Goal: Task Accomplishment & Management: Complete application form

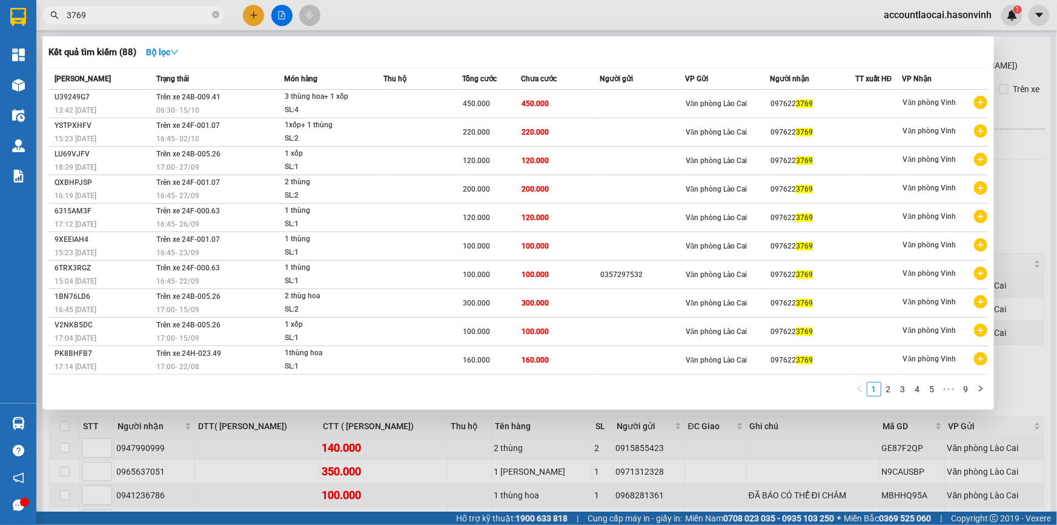
click at [247, 17] on div at bounding box center [528, 262] width 1057 height 525
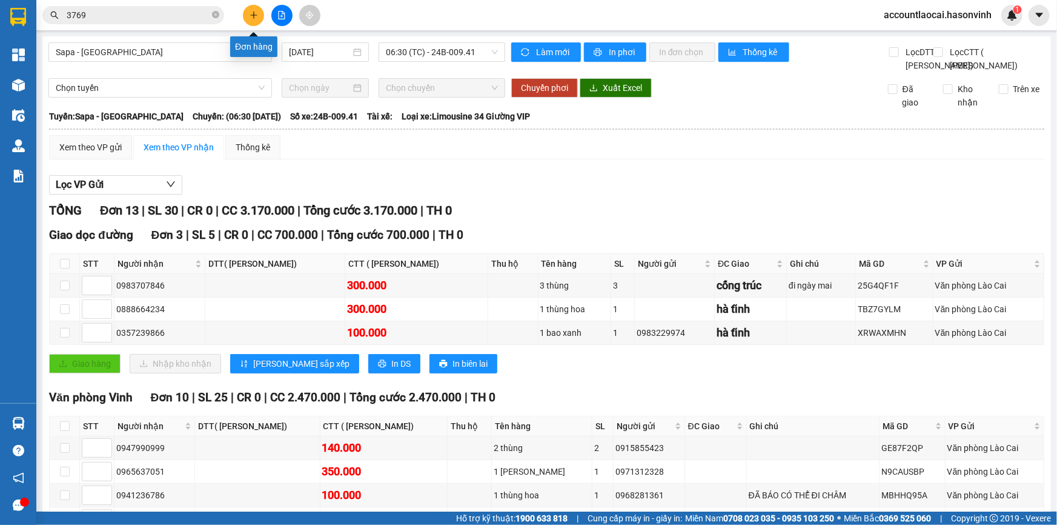
click at [256, 18] on icon "plus" at bounding box center [254, 15] width 8 height 8
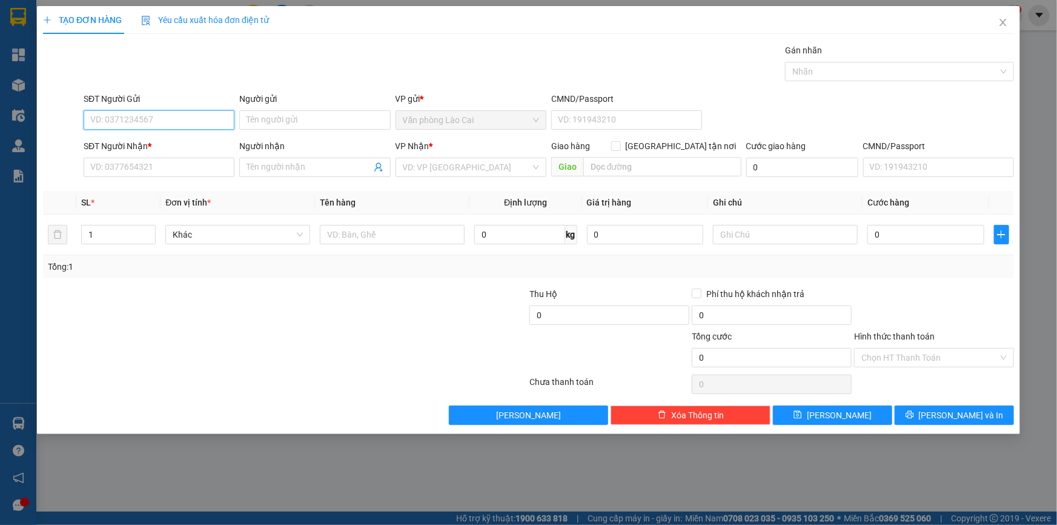
click at [201, 118] on input "SĐT Người Gửi" at bounding box center [159, 119] width 151 height 19
click at [113, 142] on div "0966484568" at bounding box center [159, 144] width 136 height 13
type input "0966484568"
type input "0915138181"
type input "gia lách - nghi xuân"
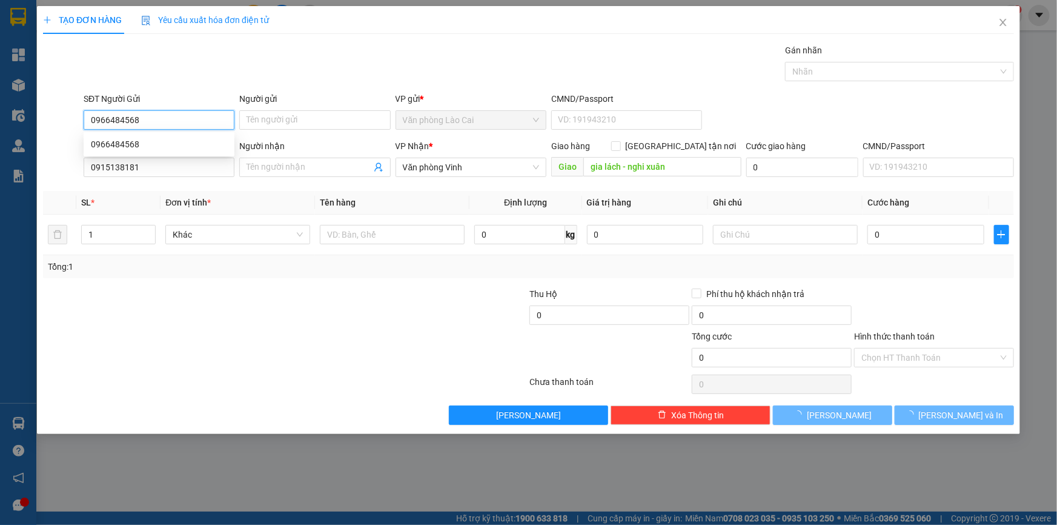
type input "50.000"
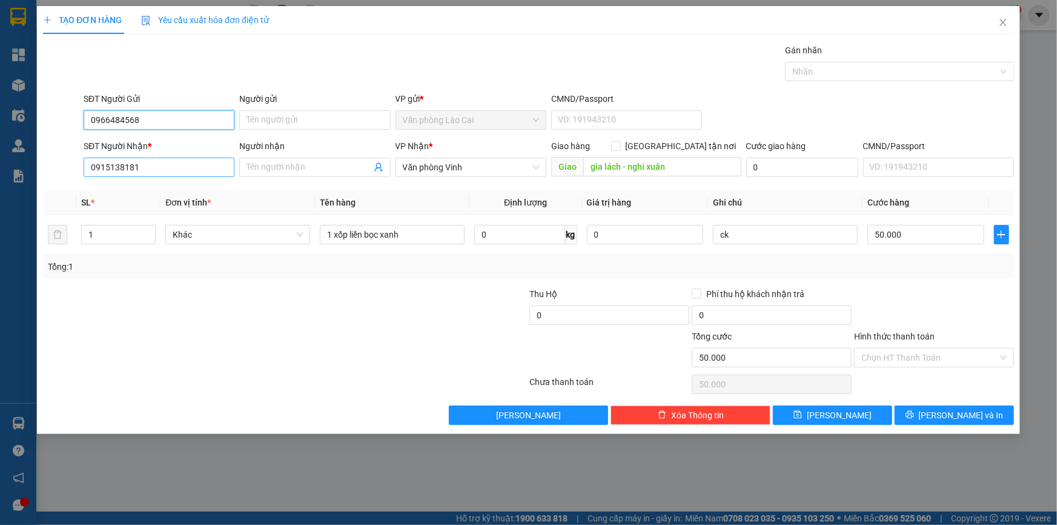
type input "0966484568"
drag, startPoint x: 162, startPoint y: 164, endPoint x: 27, endPoint y: 162, distance: 135.7
click at [29, 162] on div "TẠO ĐƠN HÀNG Yêu cầu xuất hóa đơn điện tử Transit Pickup Surcharge Ids Transit …" at bounding box center [528, 262] width 1057 height 525
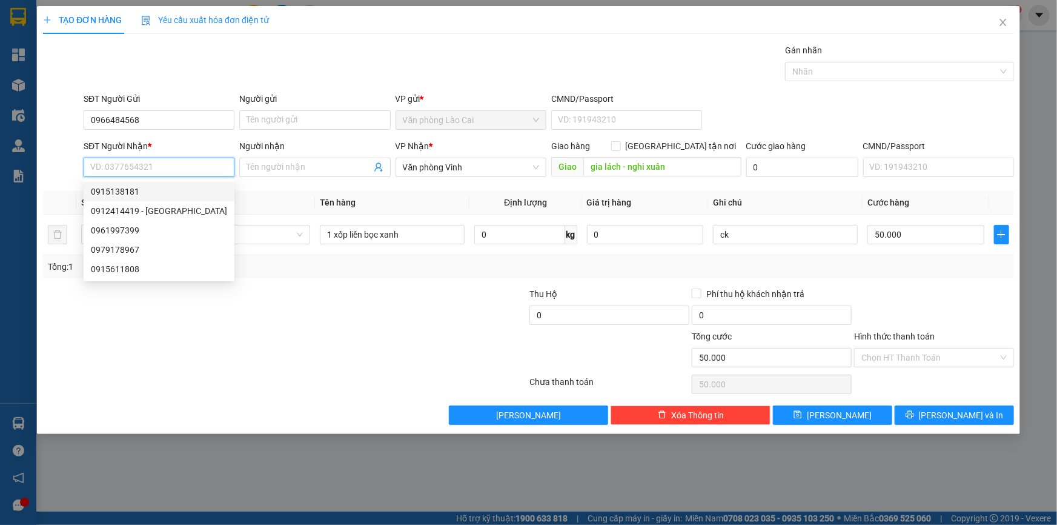
click at [156, 188] on div "0915138181" at bounding box center [159, 191] width 136 height 13
type input "0915138181"
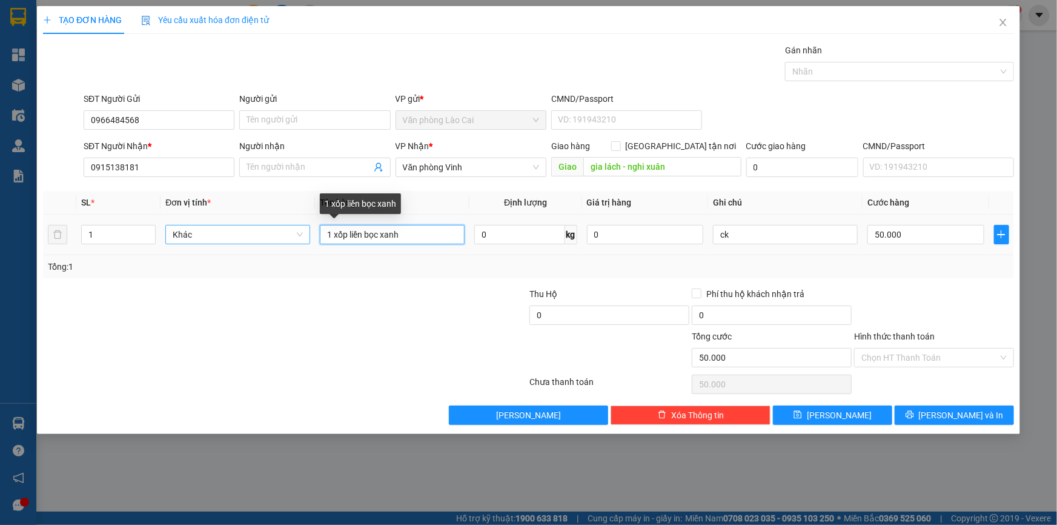
drag, startPoint x: 407, startPoint y: 233, endPoint x: 185, endPoint y: 233, distance: 222.3
click at [185, 233] on tr "1 Khác 1 xốp liền bọc xanh 0 kg 0 ck 50.000" at bounding box center [528, 234] width 971 height 41
type input "1 rành"
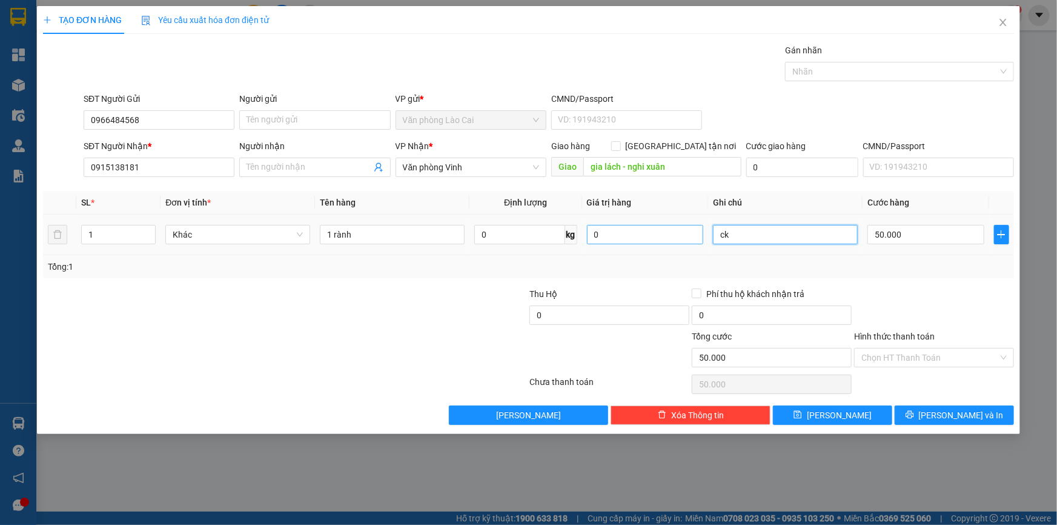
drag, startPoint x: 747, startPoint y: 228, endPoint x: 678, endPoint y: 236, distance: 69.6
click at [678, 236] on tr "1 Khác 1 rành 0 kg 0 ck 50.000" at bounding box center [528, 234] width 971 height 41
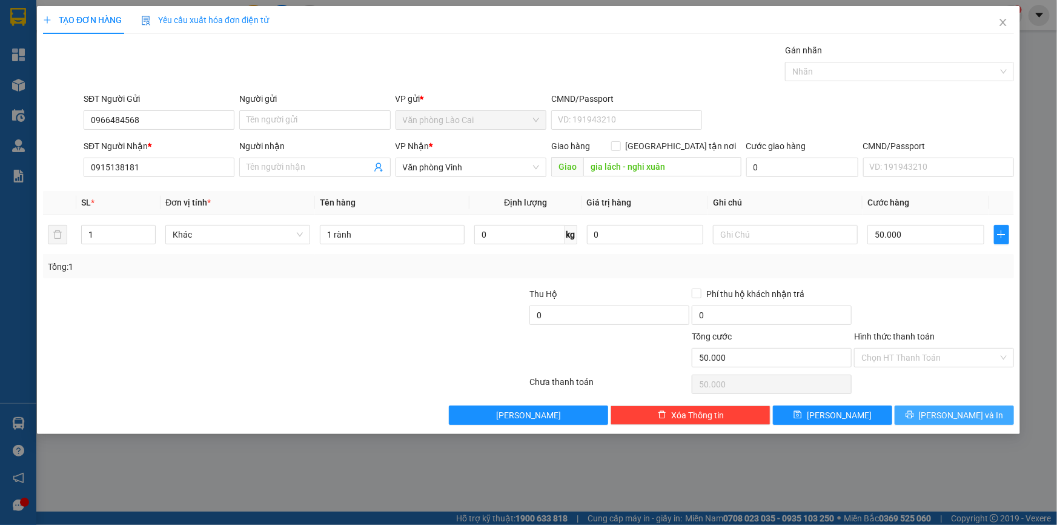
click at [939, 408] on button "[PERSON_NAME] và In" at bounding box center [954, 414] width 119 height 19
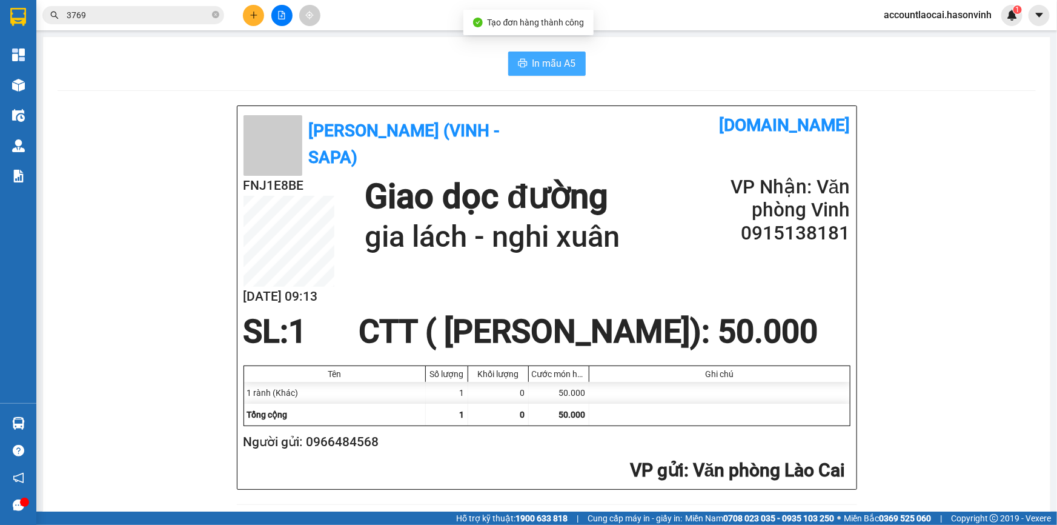
click at [532, 63] on span "In mẫu A5" at bounding box center [554, 63] width 44 height 15
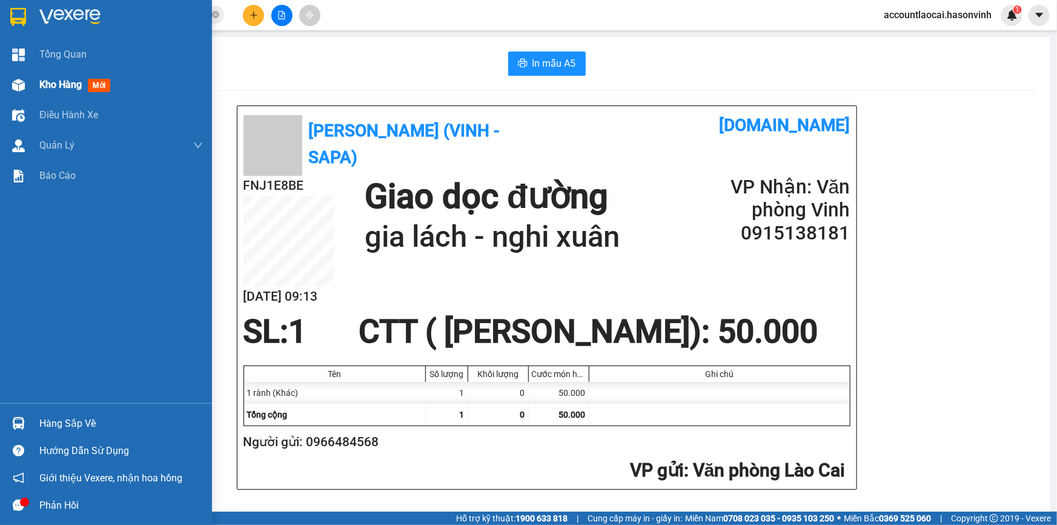
click at [45, 82] on span "Kho hàng" at bounding box center [60, 85] width 42 height 12
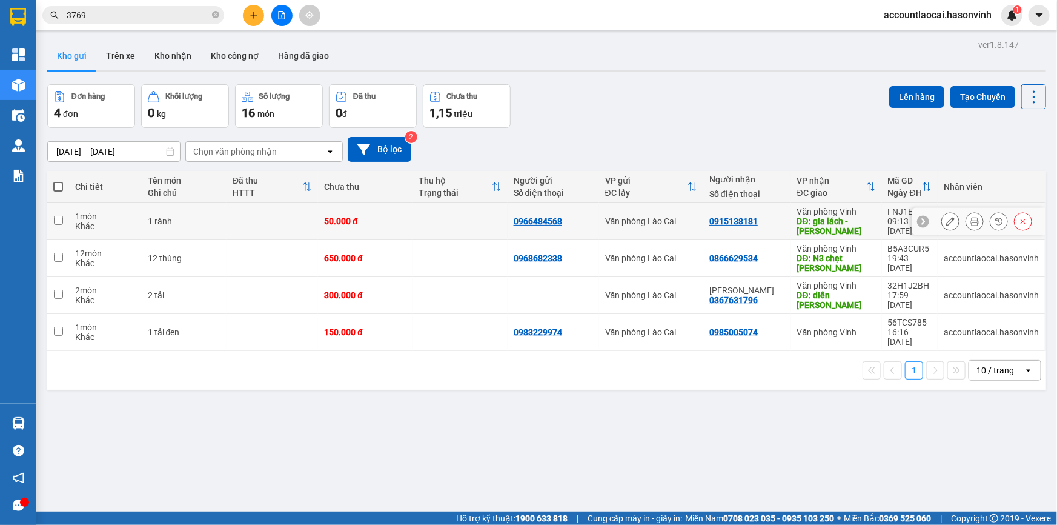
click at [946, 222] on icon at bounding box center [950, 221] width 8 height 8
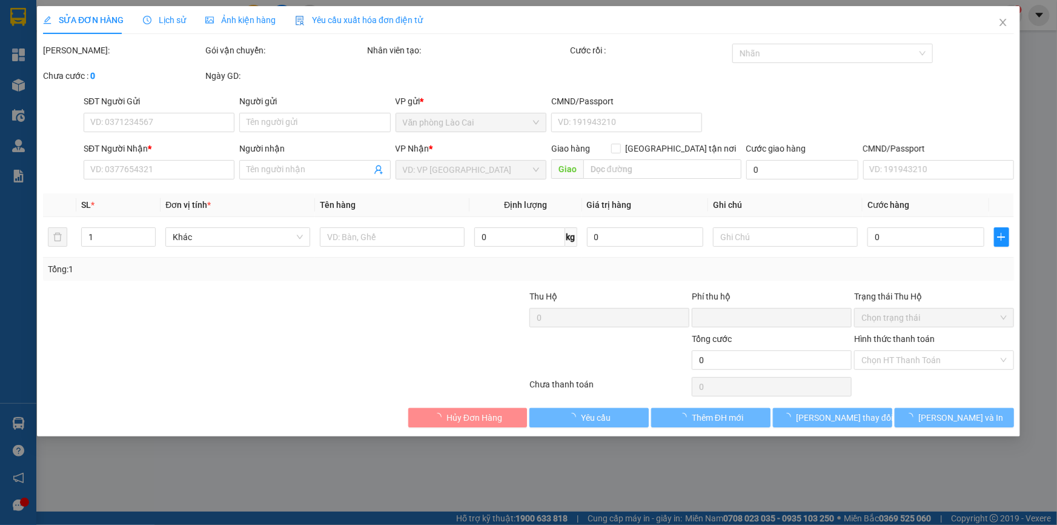
type input "0966484568"
type input "0915138181"
type input "gia lách - nghi xuân"
type input "0"
type input "50.000"
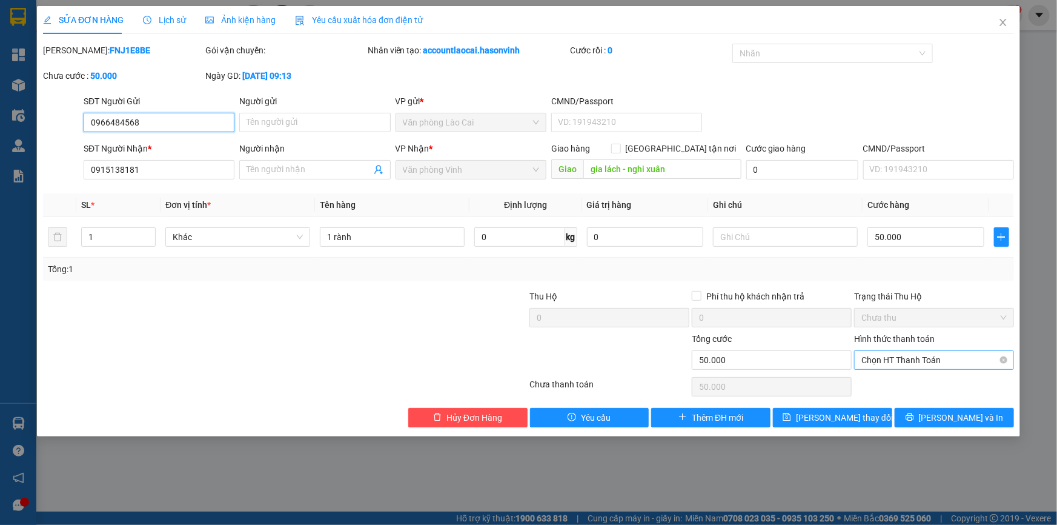
click at [893, 359] on span "Chọn HT Thanh Toán" at bounding box center [933, 360] width 145 height 18
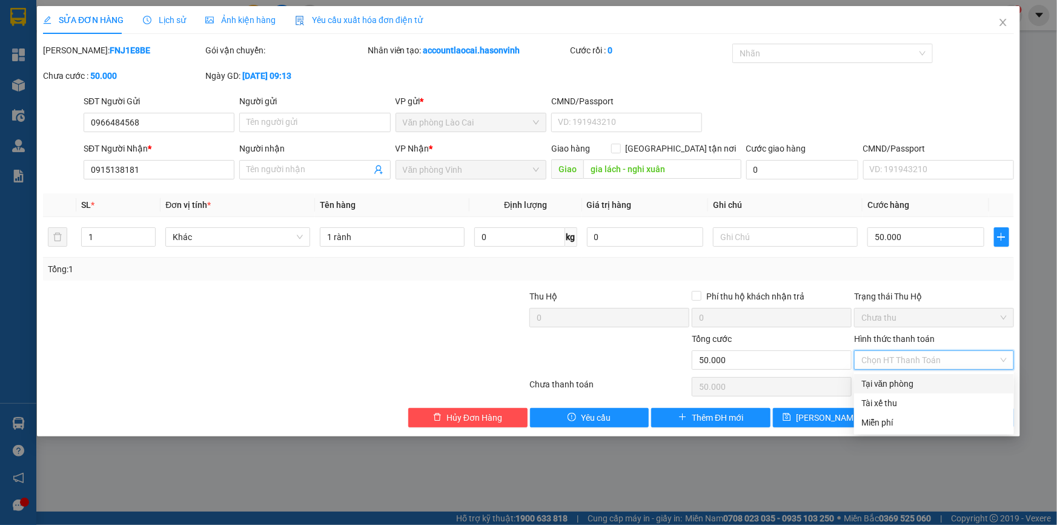
click at [890, 380] on div "Tại văn phòng" at bounding box center [933, 383] width 145 height 13
type input "0"
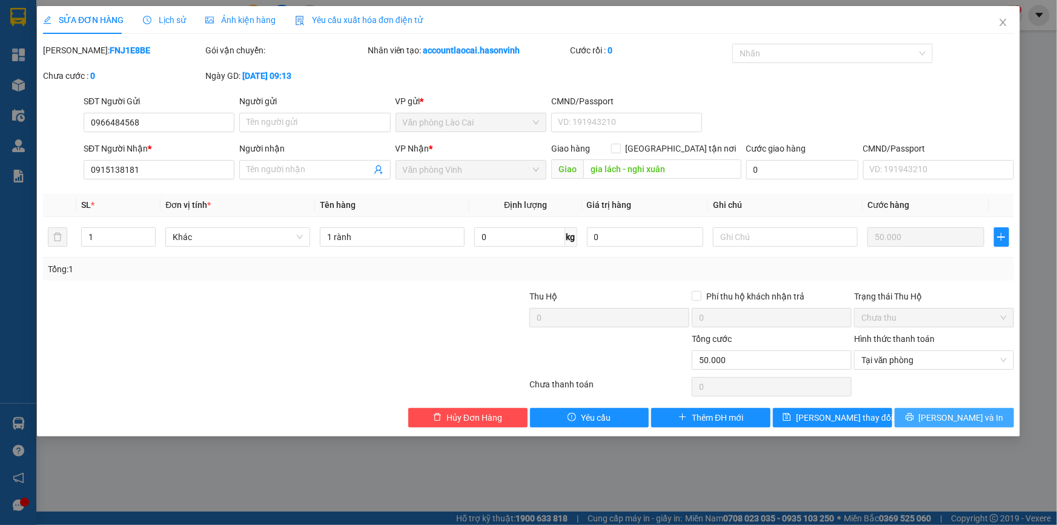
click at [913, 417] on icon "printer" at bounding box center [910, 417] width 8 height 8
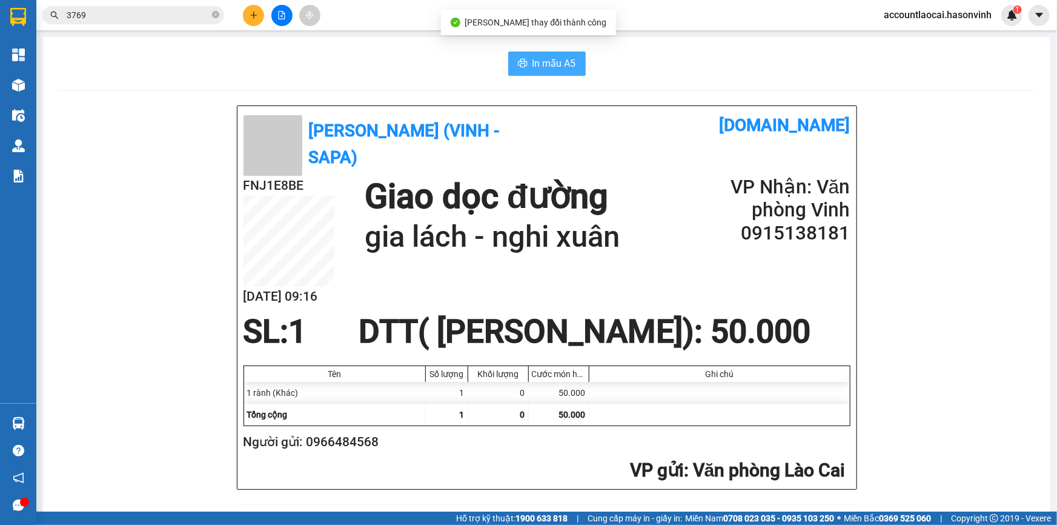
click at [532, 66] on span "In mẫu A5" at bounding box center [554, 63] width 44 height 15
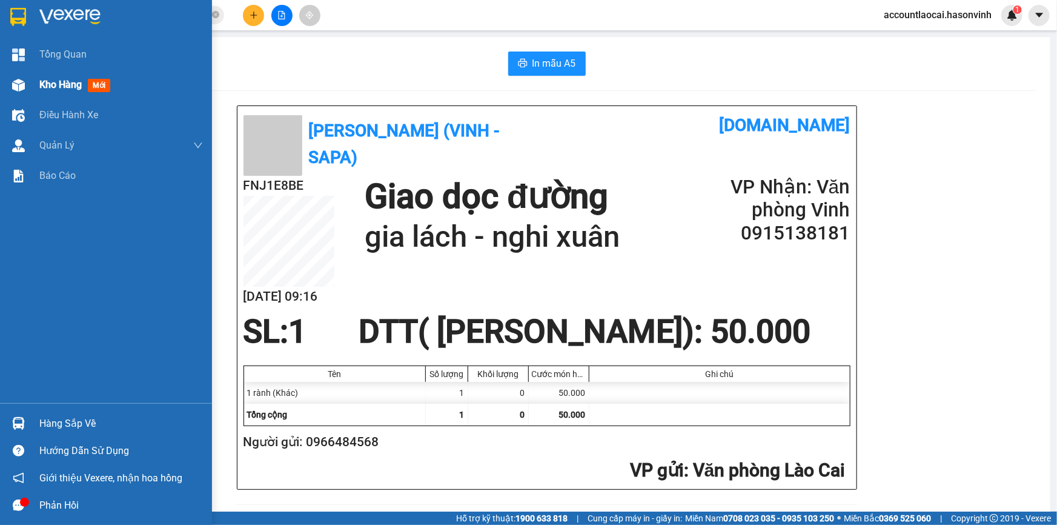
click at [30, 88] on div "Kho hàng mới" at bounding box center [106, 85] width 212 height 30
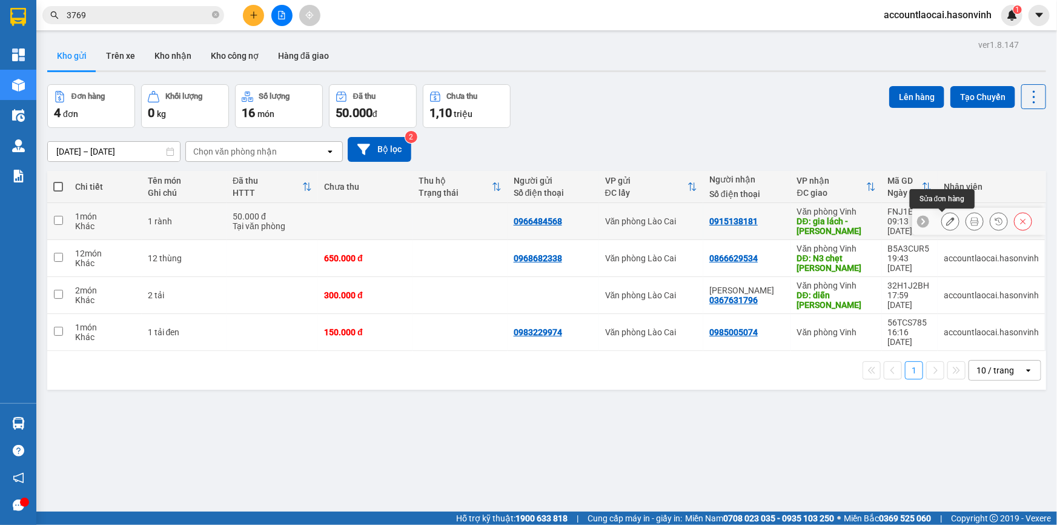
click at [946, 224] on icon at bounding box center [950, 221] width 8 height 8
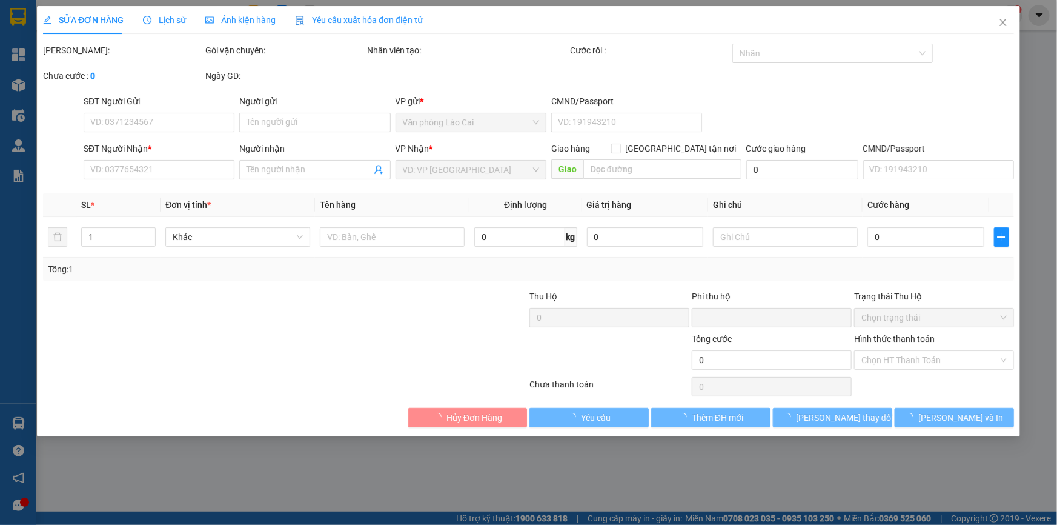
type input "0966484568"
type input "0915138181"
type input "gia lách - nghi xuân"
type input "0"
type input "50.000"
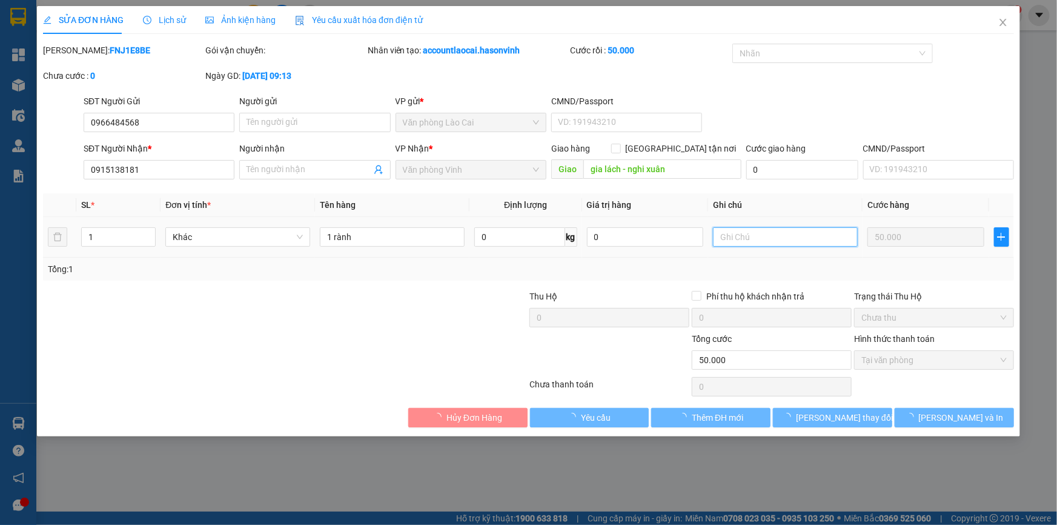
click at [757, 239] on input "text" at bounding box center [785, 236] width 145 height 19
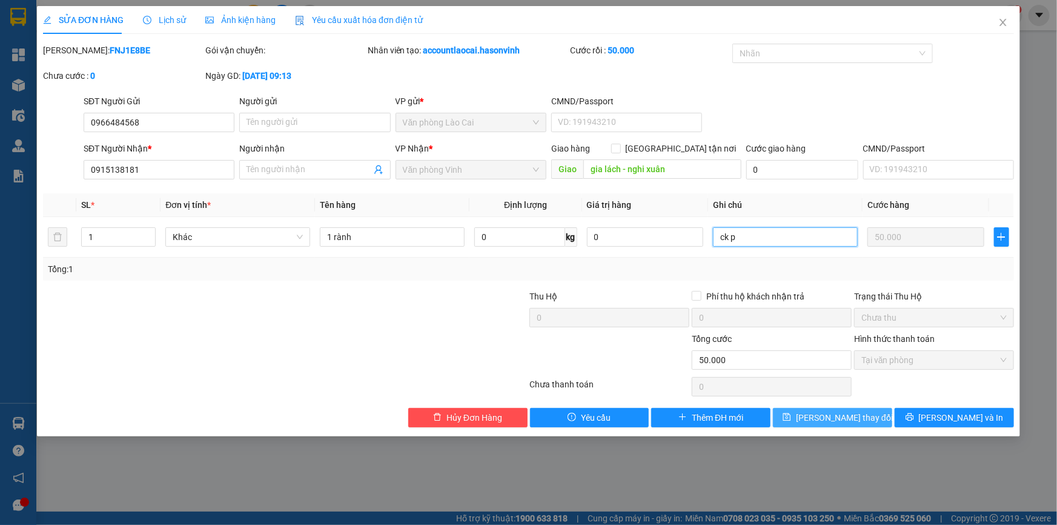
type input "ck p"
click at [861, 413] on span "[PERSON_NAME] thay đổi" at bounding box center [844, 417] width 97 height 13
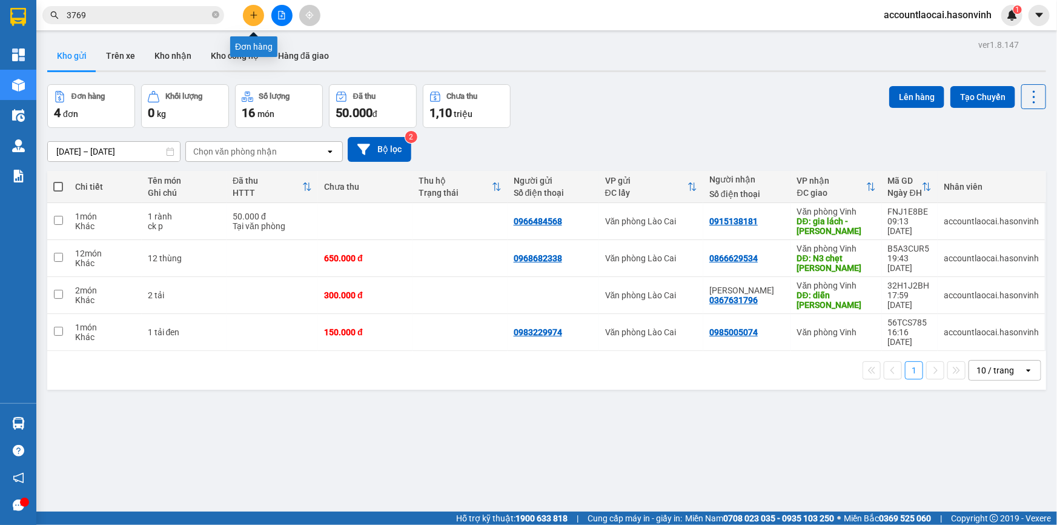
click at [256, 13] on button at bounding box center [253, 15] width 21 height 21
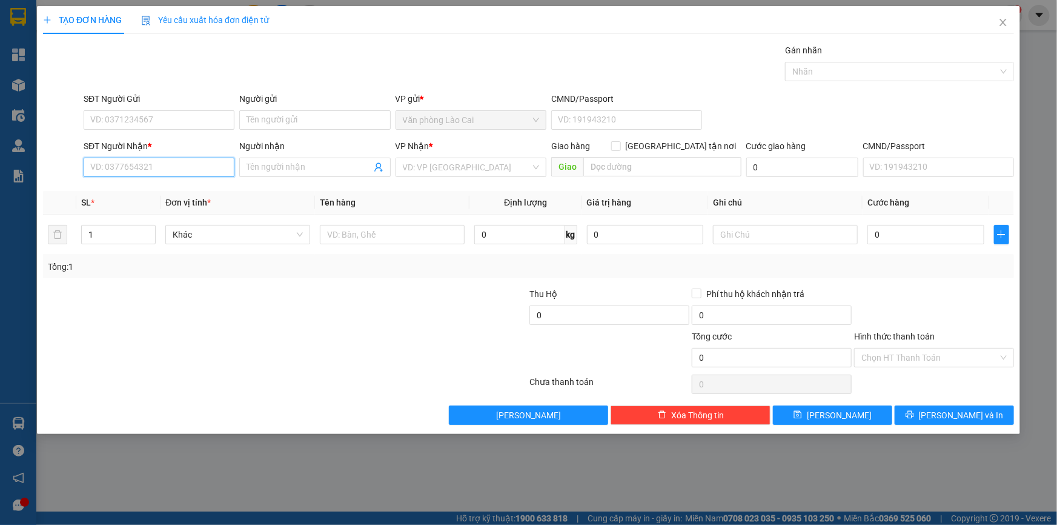
click at [171, 171] on input "SĐT Người Nhận *" at bounding box center [159, 166] width 151 height 19
click at [171, 171] on input "8759" at bounding box center [159, 166] width 151 height 19
click at [148, 164] on input "8759" at bounding box center [159, 166] width 151 height 19
click at [139, 188] on div "0949648759" at bounding box center [159, 191] width 136 height 13
type input "0949648759"
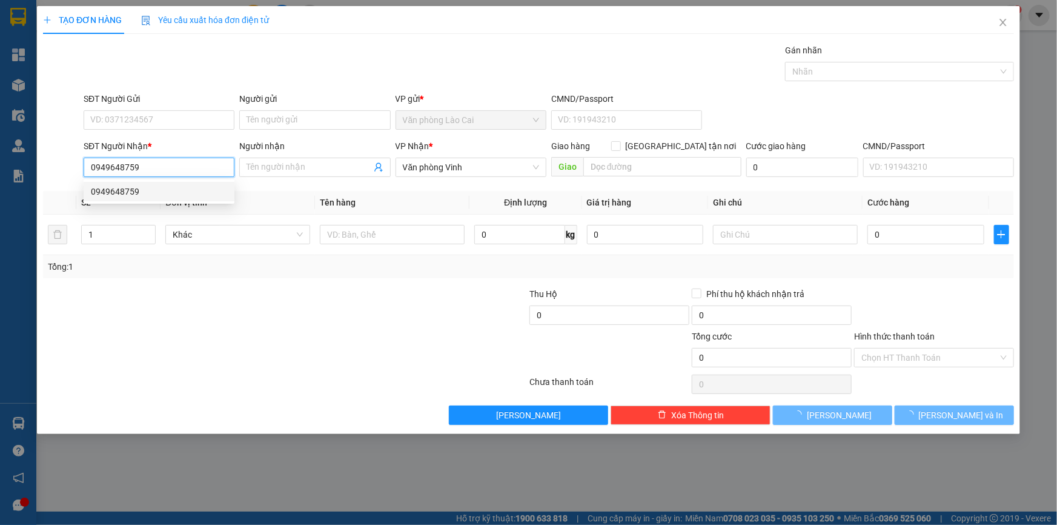
type input "80.000"
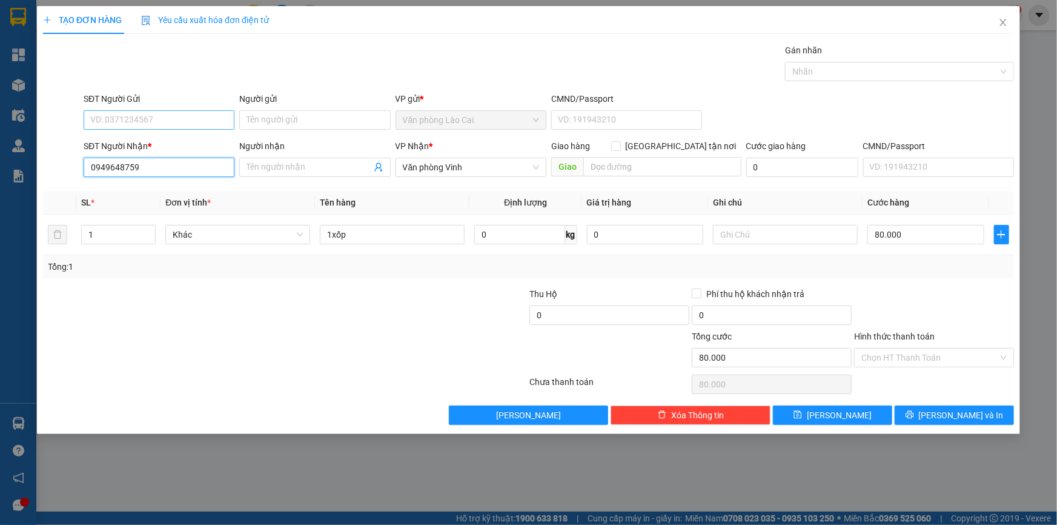
type input "0949648759"
click at [139, 121] on input "SĐT Người Gửi" at bounding box center [159, 119] width 151 height 19
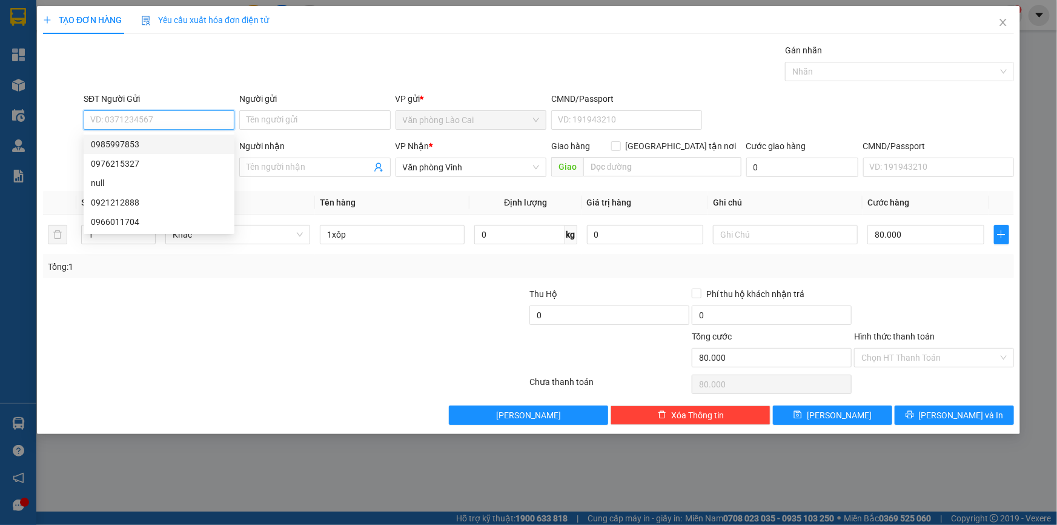
click at [142, 145] on div "0985997853" at bounding box center [159, 144] width 136 height 13
type input "0985997853"
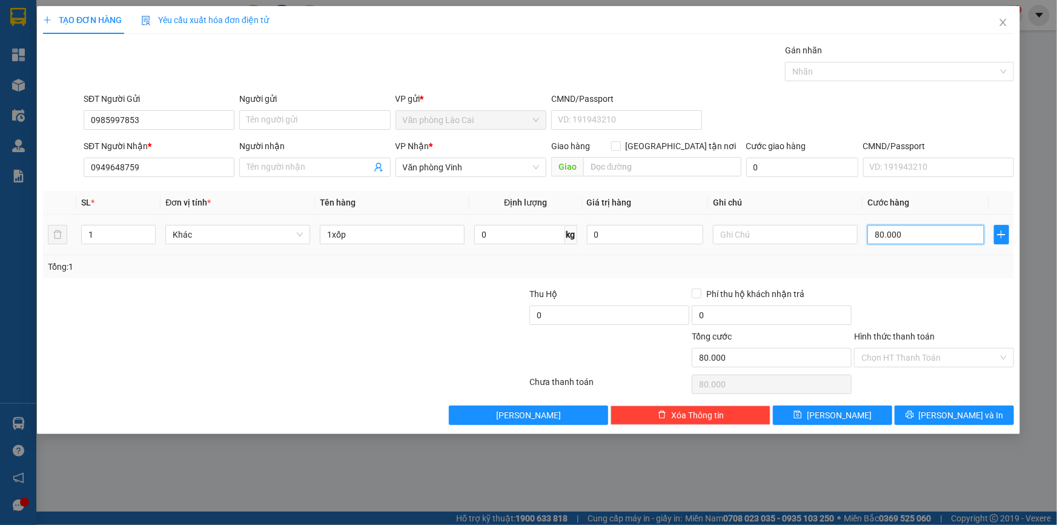
click at [921, 233] on input "80.000" at bounding box center [925, 234] width 117 height 19
type input "5"
type input "50"
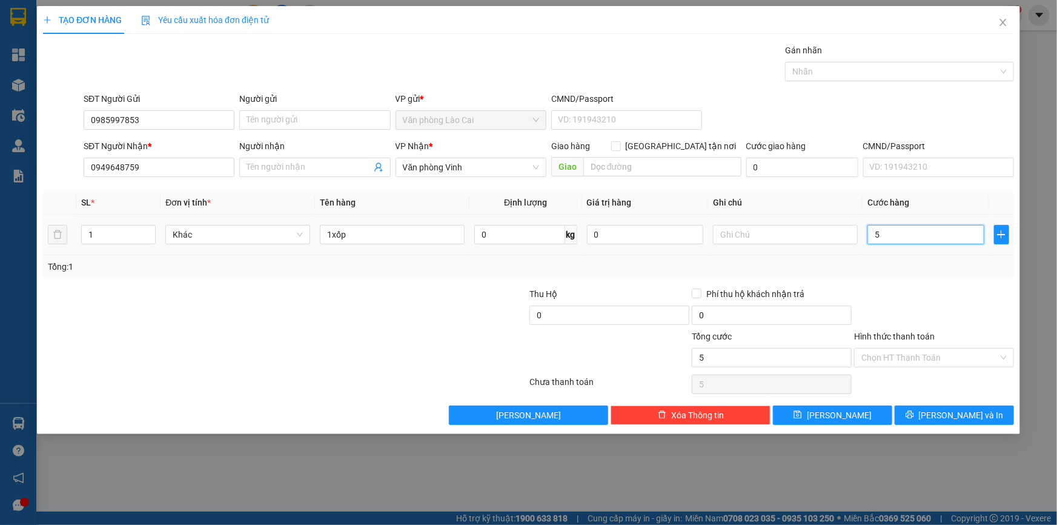
type input "50"
type input "50.000"
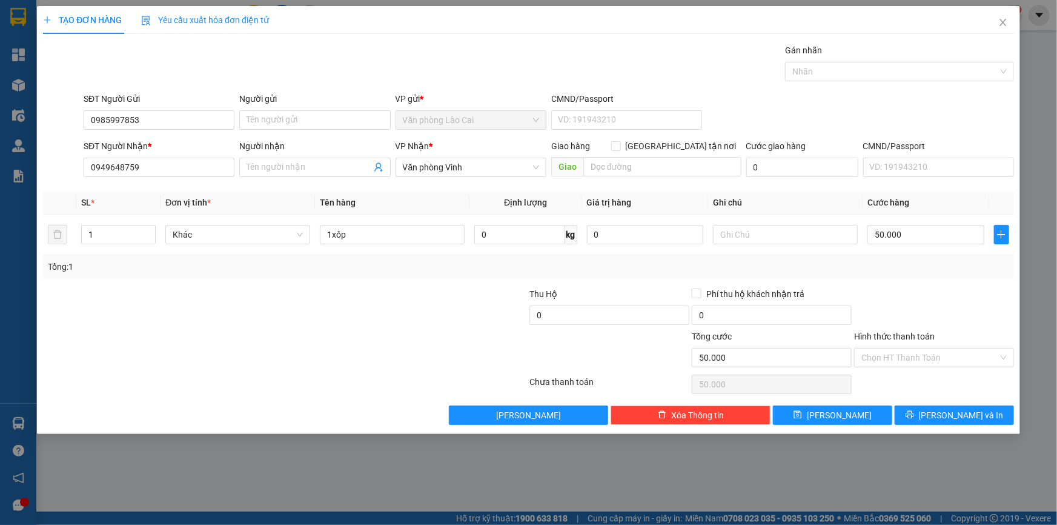
click at [927, 266] on div "Tổng: 1" at bounding box center [528, 266] width 961 height 13
click at [960, 406] on button "[PERSON_NAME] và In" at bounding box center [954, 414] width 119 height 19
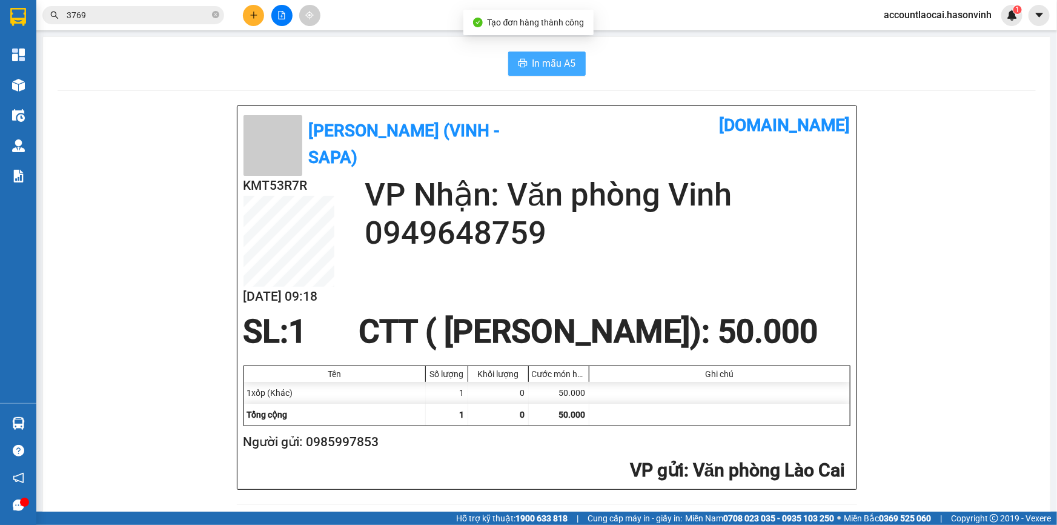
click at [509, 55] on button "In mẫu A5" at bounding box center [547, 63] width 78 height 24
click at [250, 13] on icon "plus" at bounding box center [254, 15] width 8 height 8
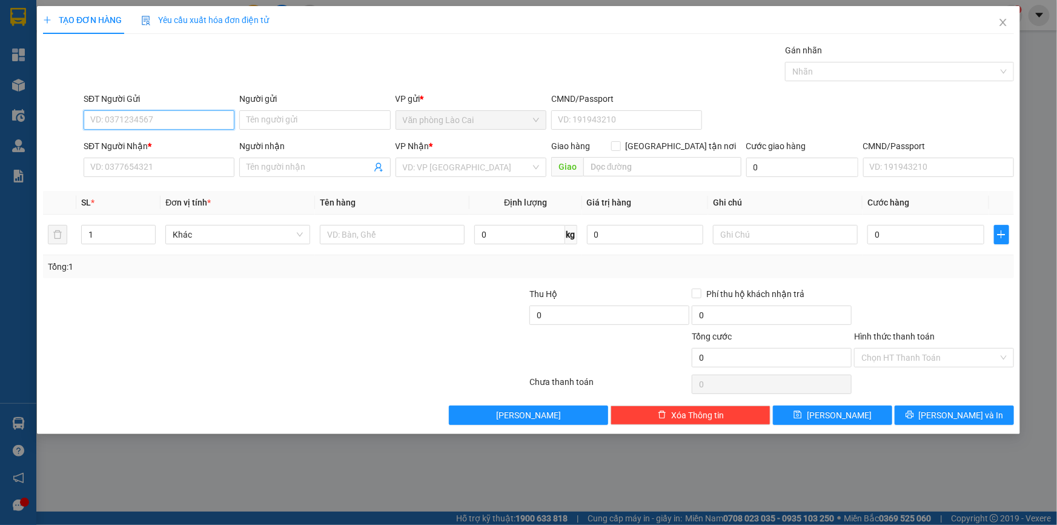
click at [155, 116] on input "SĐT Người Gửi" at bounding box center [159, 119] width 151 height 19
type input "0971884884"
click at [107, 144] on div "0971884884" at bounding box center [159, 144] width 136 height 13
type input "0833886683"
type input "[PERSON_NAME]"
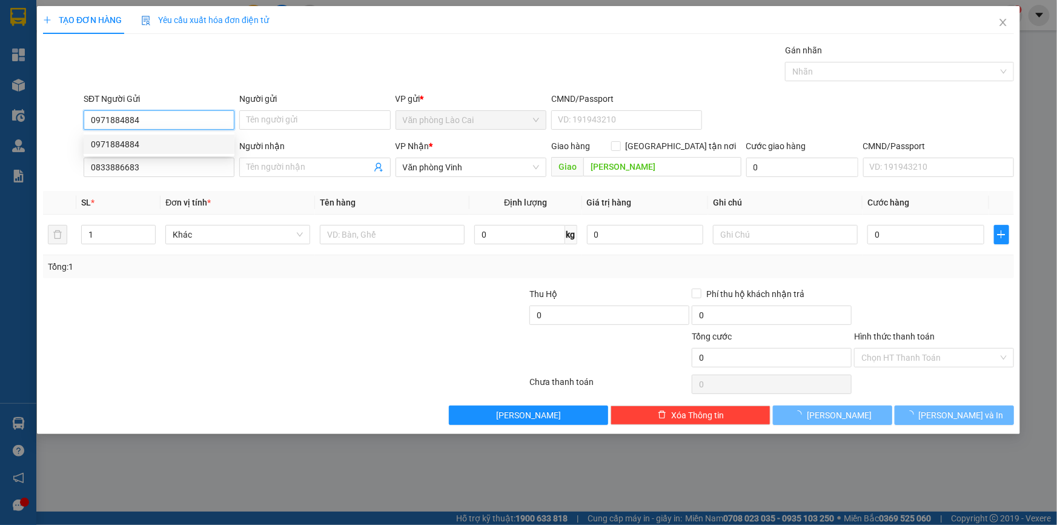
type input "50.000"
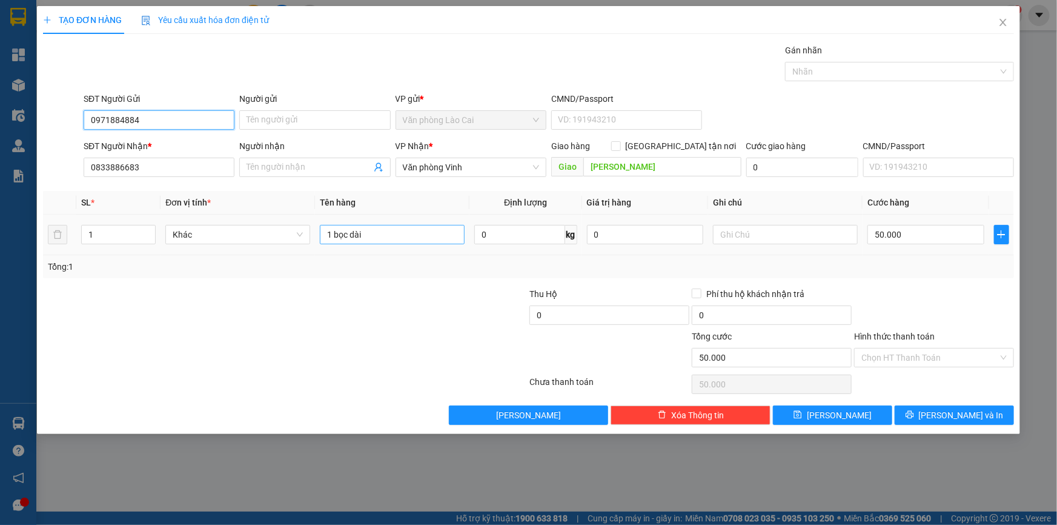
type input "0971884884"
click at [385, 234] on input "1 bọc dài" at bounding box center [392, 234] width 145 height 19
type input "1"
type input "1 tải xanh bọc da ghế"
click at [906, 234] on input "50.000" at bounding box center [925, 234] width 117 height 19
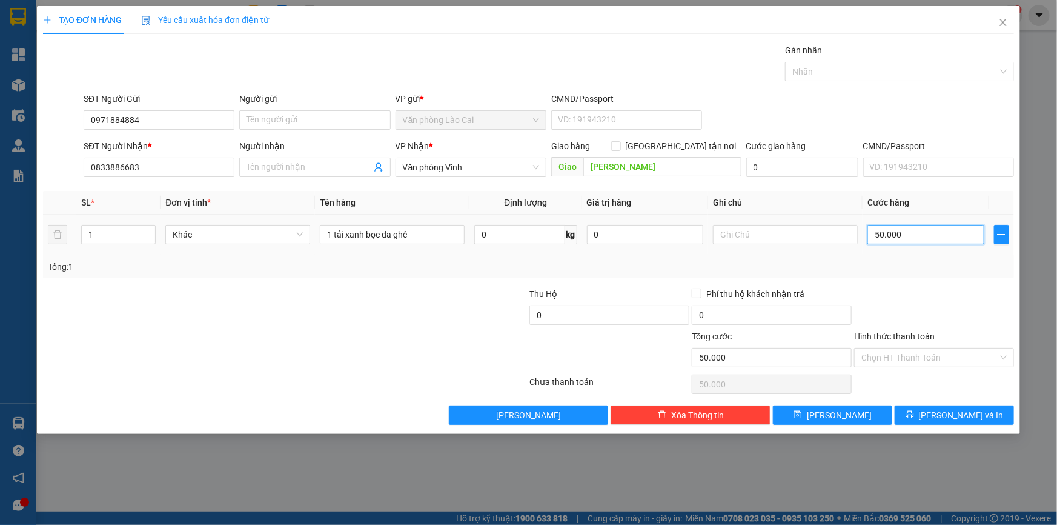
type input "0"
type input "01"
type input "1"
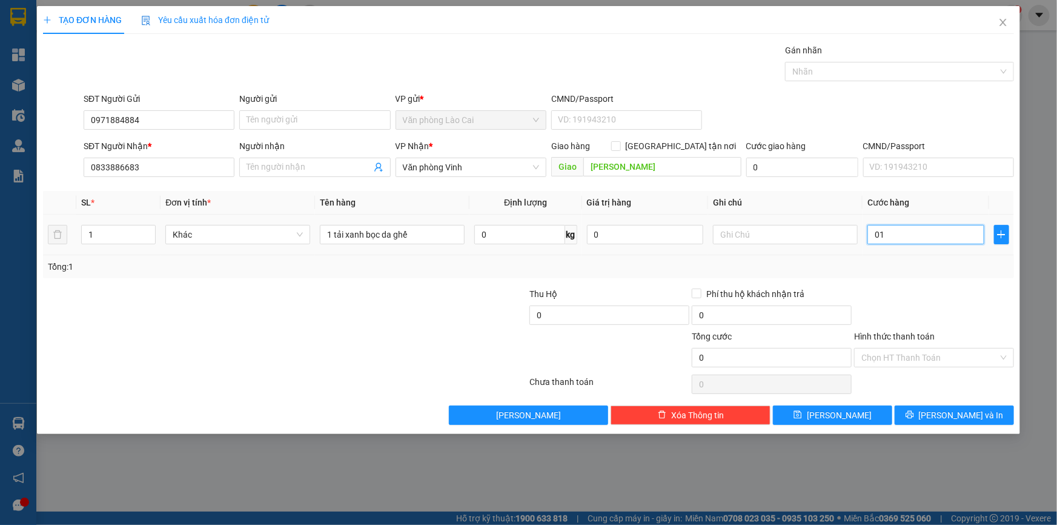
type input "1"
type input "015"
type input "15"
type input "150"
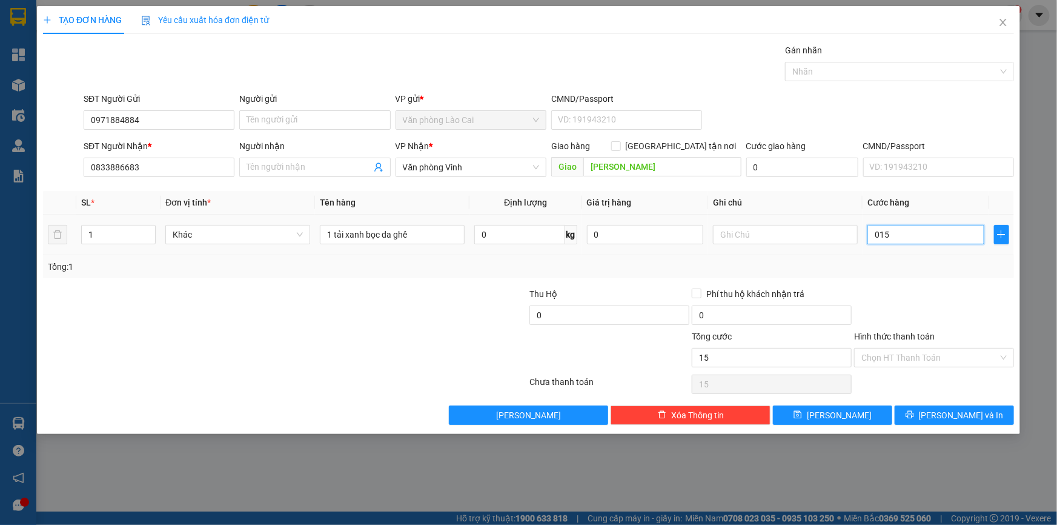
type input "150"
type input "01.500"
type input "1.500"
type input "015.000"
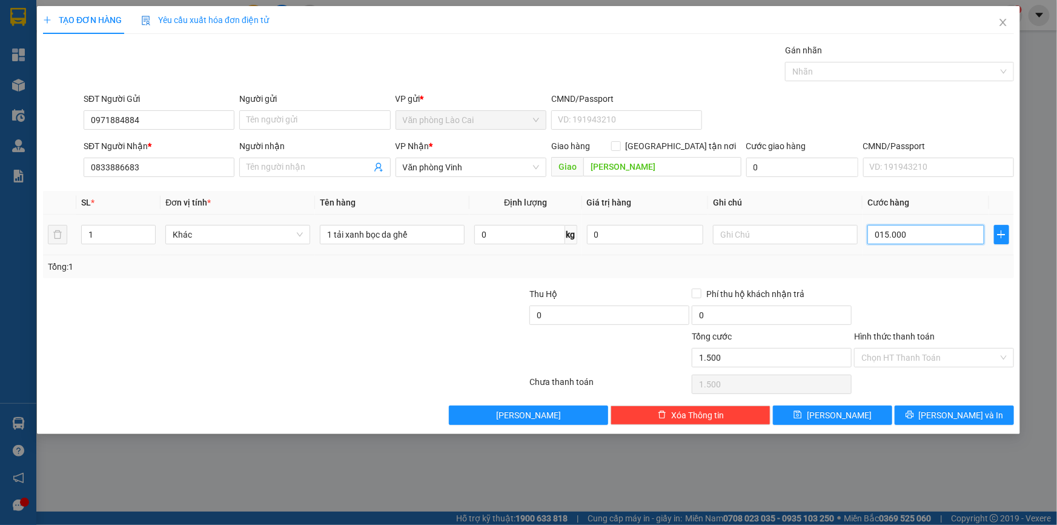
type input "15.000"
type input "150.000"
drag, startPoint x: 881, startPoint y: 231, endPoint x: 860, endPoint y: 239, distance: 22.6
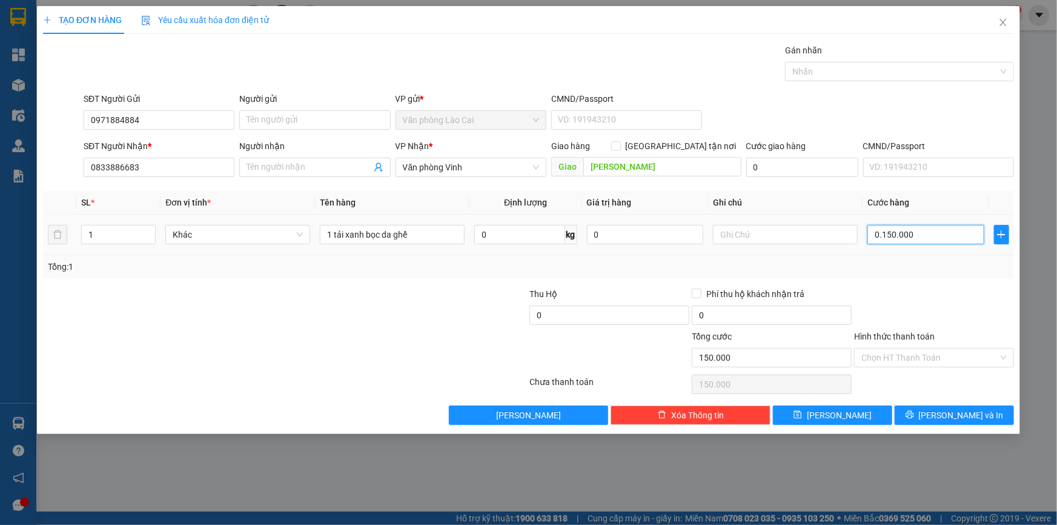
click at [860, 239] on tr "1 Khác 1 tải xanh bọc da ghế 0 kg 0 0.150.000" at bounding box center [528, 234] width 971 height 41
type input "150.000"
click at [756, 234] on input "text" at bounding box center [785, 234] width 145 height 19
type input "ck P"
click at [921, 356] on input "Hình thức thanh toán" at bounding box center [929, 357] width 137 height 18
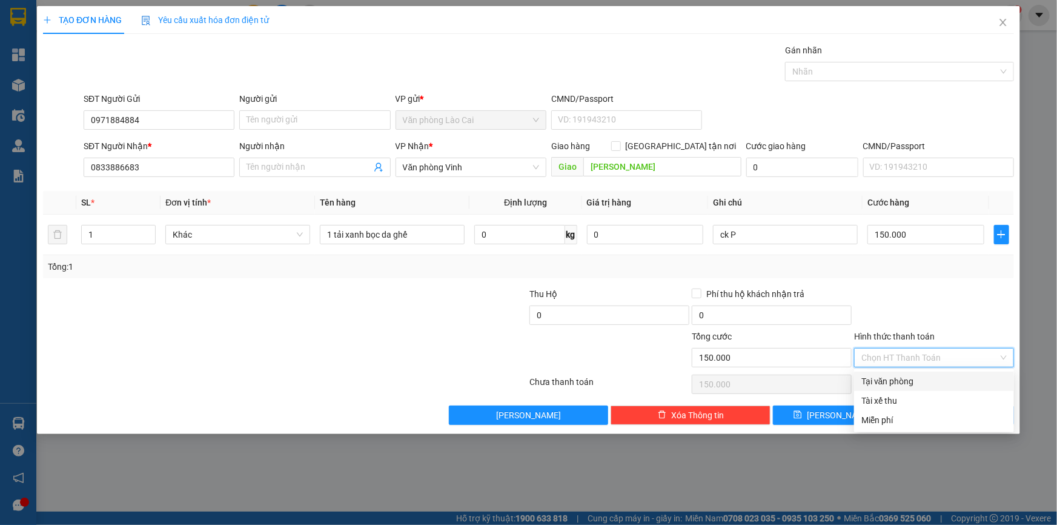
click at [908, 380] on div "Tại văn phòng" at bounding box center [933, 380] width 145 height 13
type input "0"
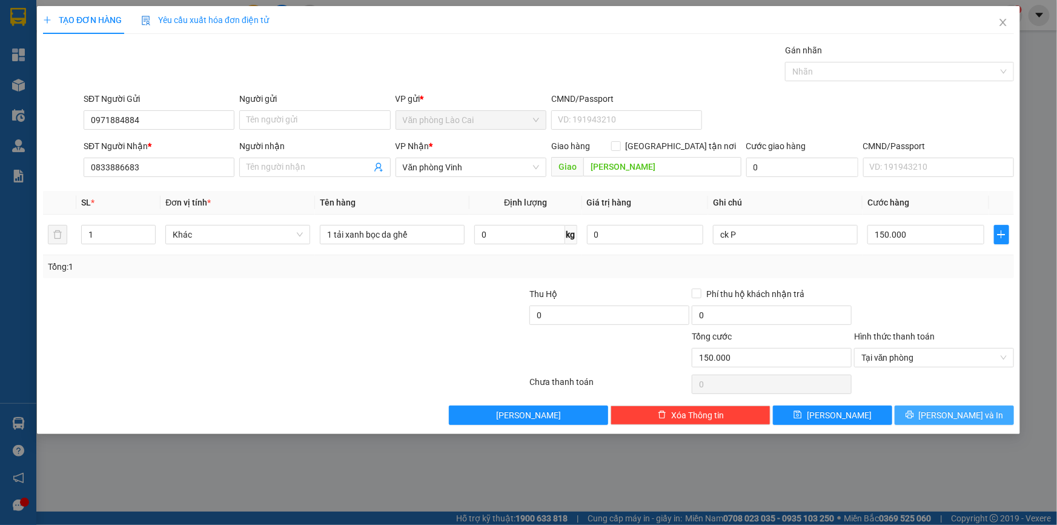
click at [913, 411] on icon "printer" at bounding box center [910, 415] width 8 height 8
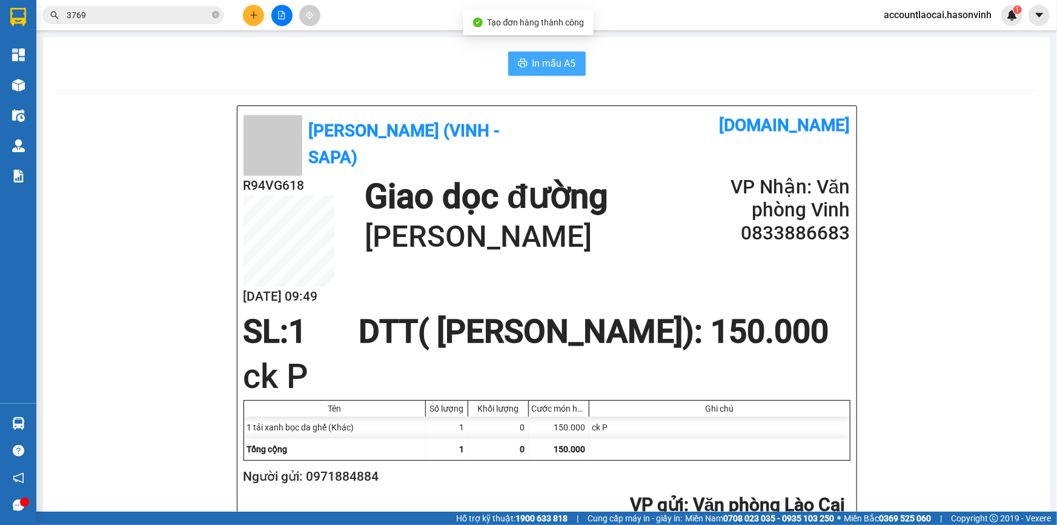
click at [563, 61] on span "In mẫu A5" at bounding box center [554, 63] width 44 height 15
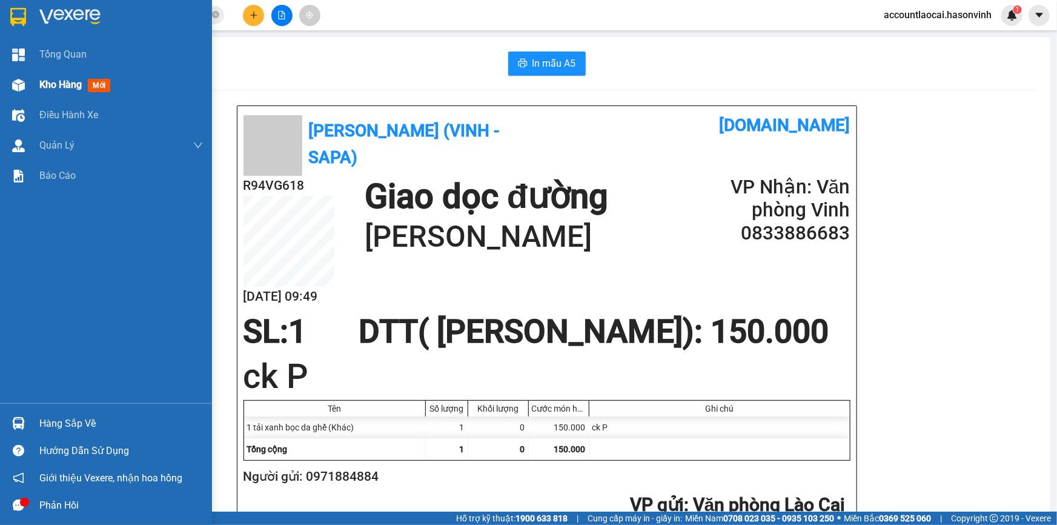
click at [56, 82] on span "Kho hàng" at bounding box center [60, 85] width 42 height 12
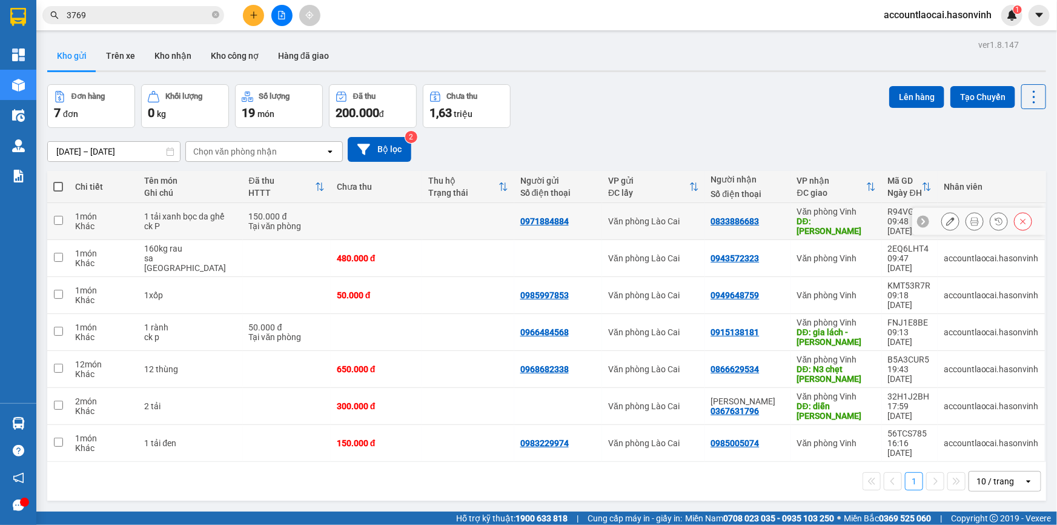
click at [946, 223] on icon at bounding box center [950, 221] width 8 height 8
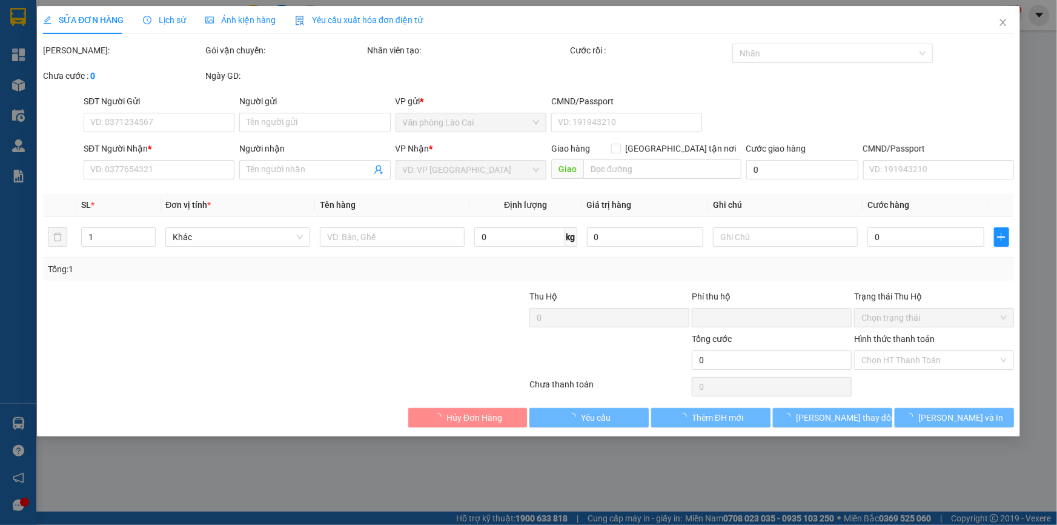
type input "0971884884"
type input "0833886683"
type input "[PERSON_NAME]"
type input "0"
type input "150.000"
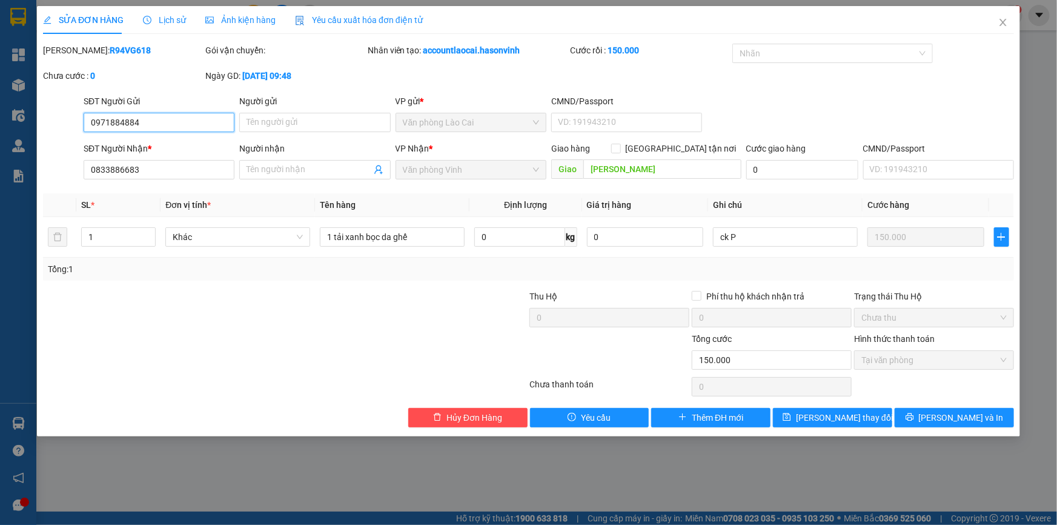
click at [898, 358] on span "Tại văn phòng" at bounding box center [933, 360] width 145 height 18
click at [1001, 23] on icon "close" at bounding box center [1003, 23] width 10 height 10
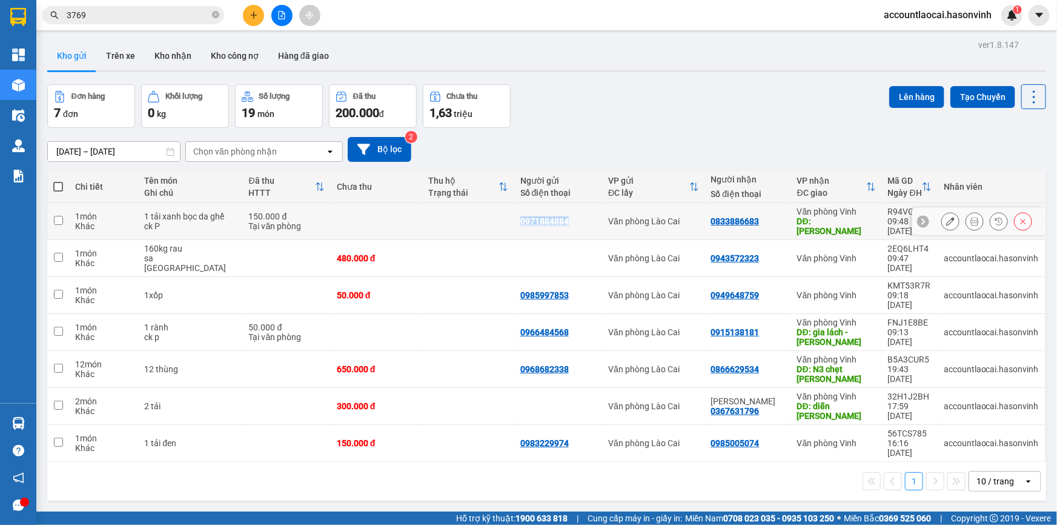
drag, startPoint x: 563, startPoint y: 221, endPoint x: 514, endPoint y: 225, distance: 48.6
click at [520, 225] on div "0971884884" at bounding box center [558, 221] width 76 height 10
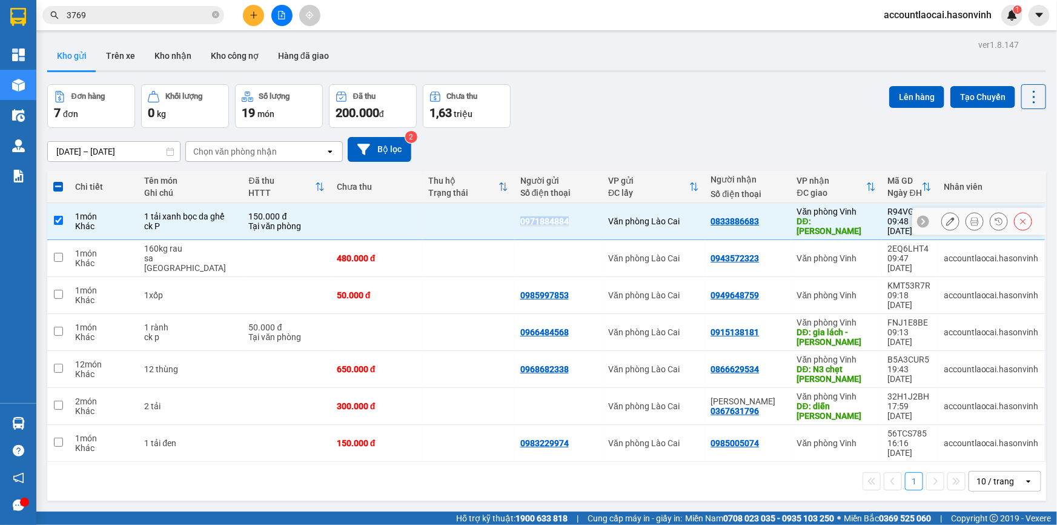
copy div "0971884884"
click at [1019, 221] on icon at bounding box center [1023, 221] width 8 height 8
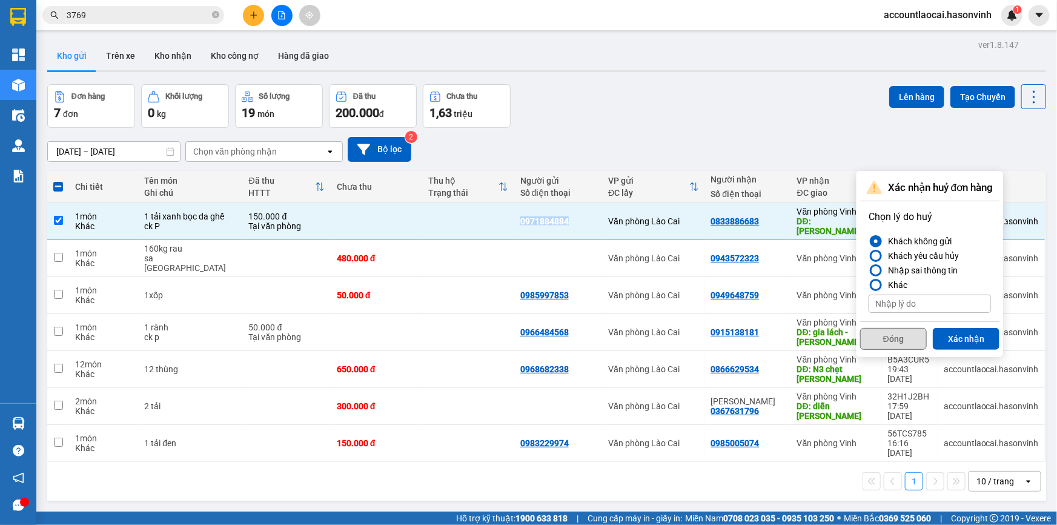
click at [902, 339] on button "Đóng" at bounding box center [893, 339] width 67 height 22
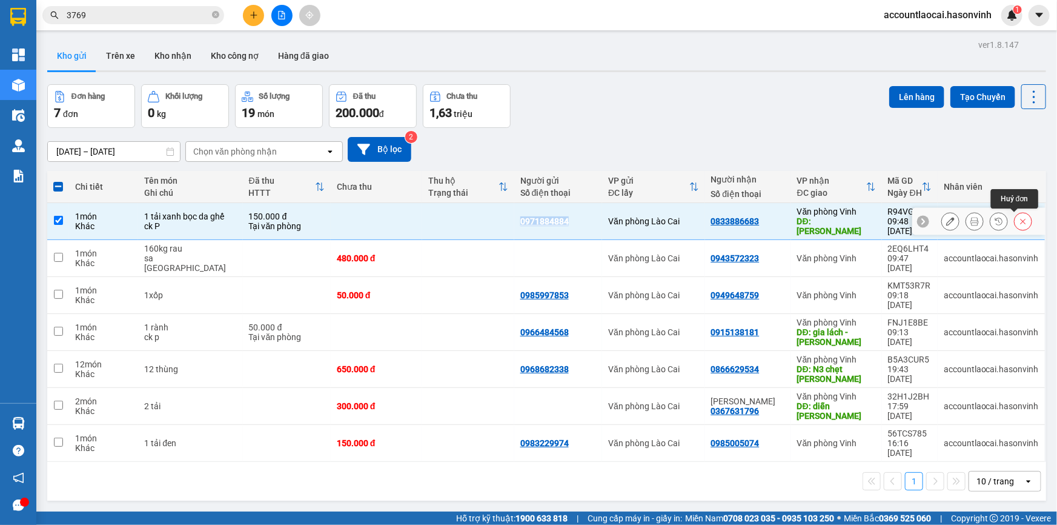
click at [1019, 219] on icon at bounding box center [1023, 221] width 8 height 8
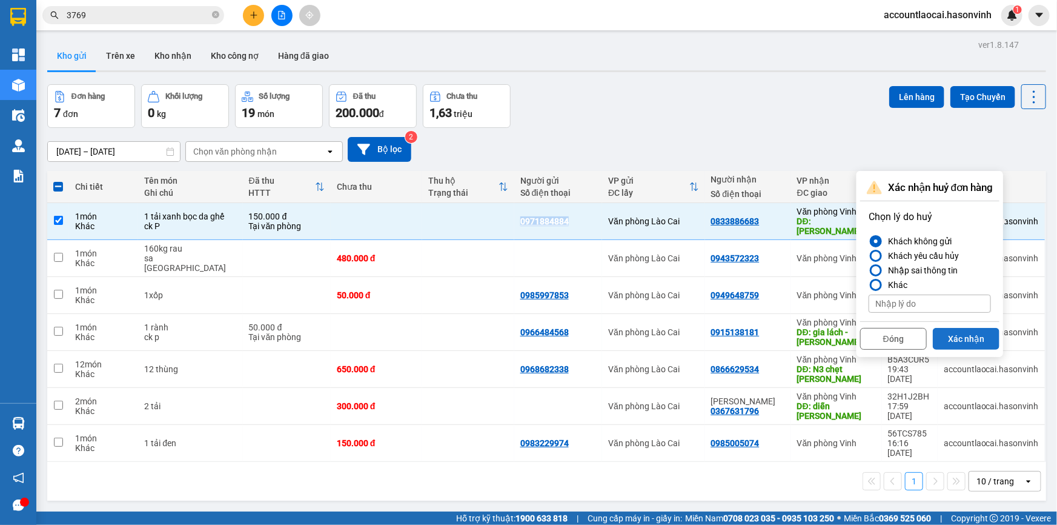
click at [984, 336] on button "Xác nhận" at bounding box center [966, 339] width 67 height 22
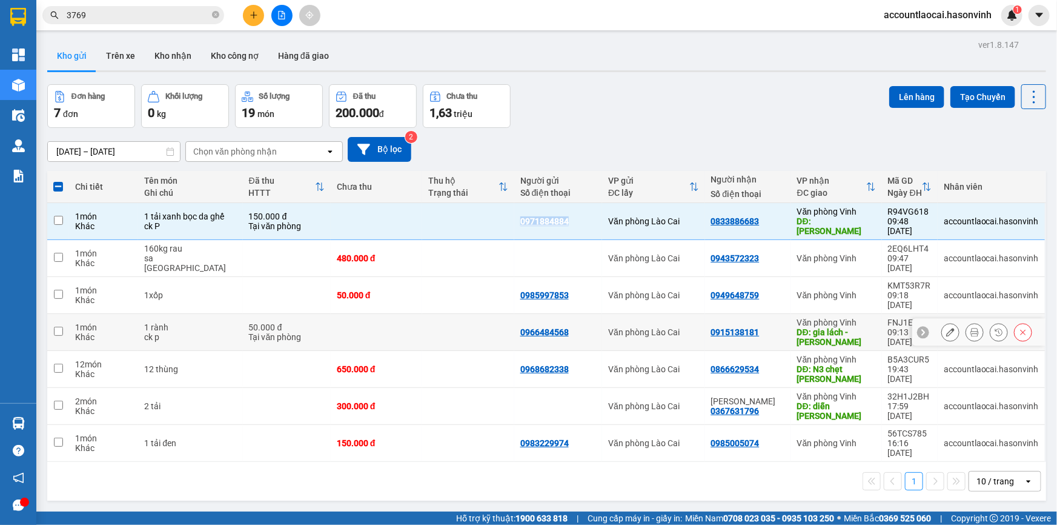
checkbox input "false"
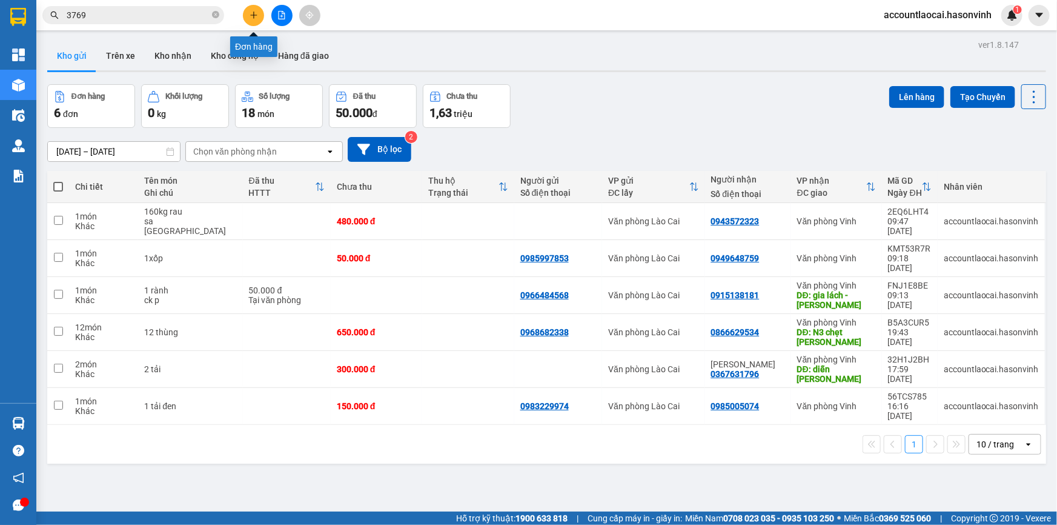
click at [258, 11] on button at bounding box center [253, 15] width 21 height 21
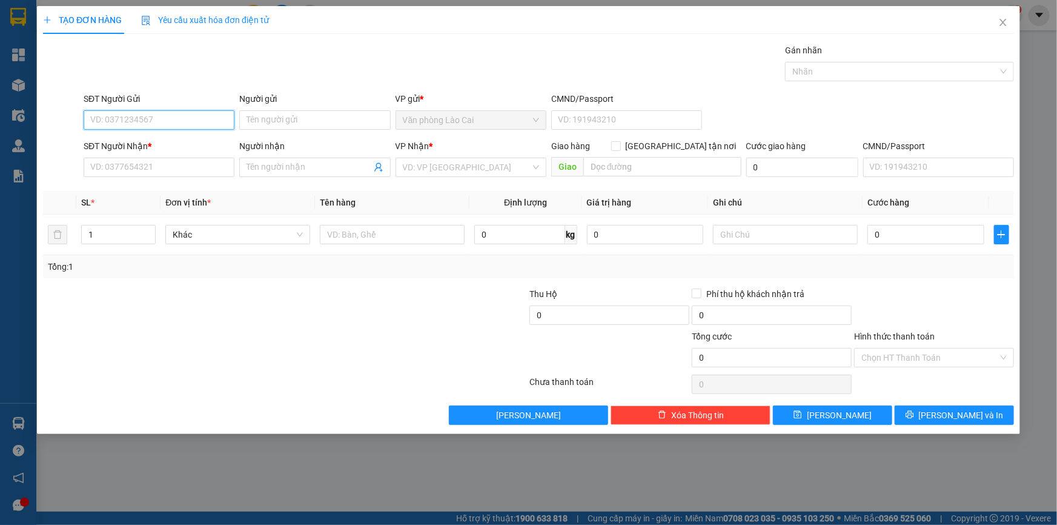
click at [159, 120] on input "SĐT Người Gửi" at bounding box center [159, 119] width 151 height 19
paste input "0971884884"
type input "0971884884"
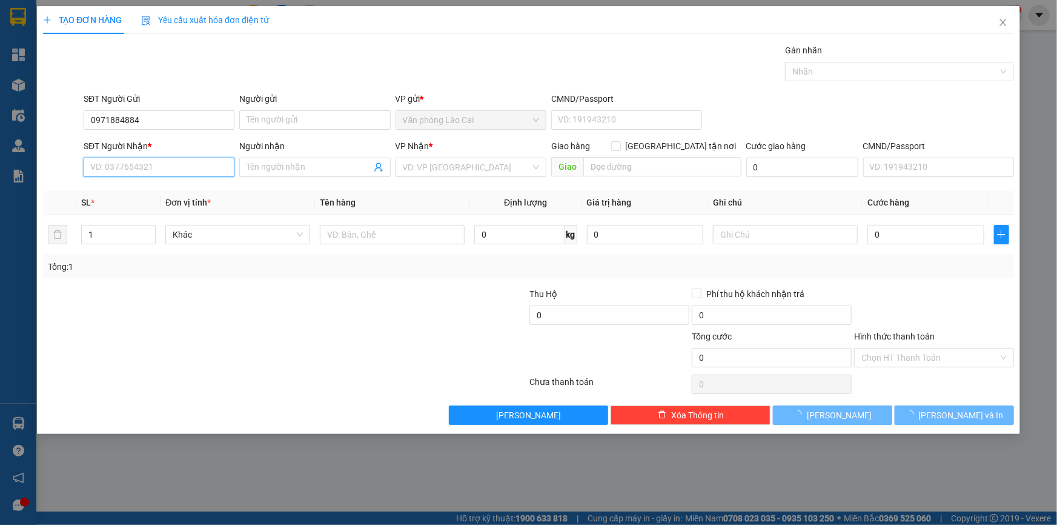
click at [134, 173] on input "SĐT Người Nhận *" at bounding box center [159, 166] width 151 height 19
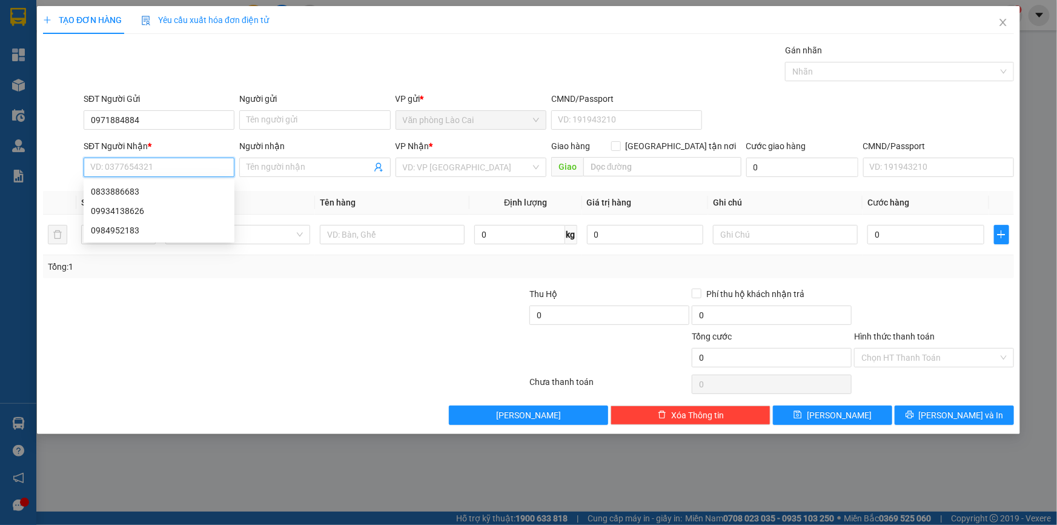
click at [136, 160] on input "SĐT Người Nhận *" at bounding box center [159, 166] width 151 height 19
click at [128, 191] on div "0833886683" at bounding box center [159, 191] width 136 height 13
type input "0833886683"
type input "[PERSON_NAME]"
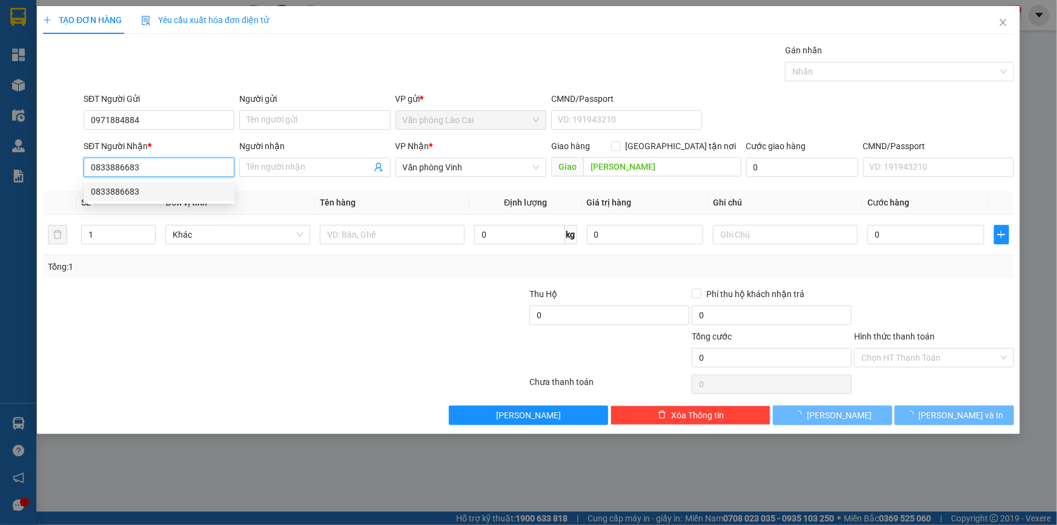
type input "50.000"
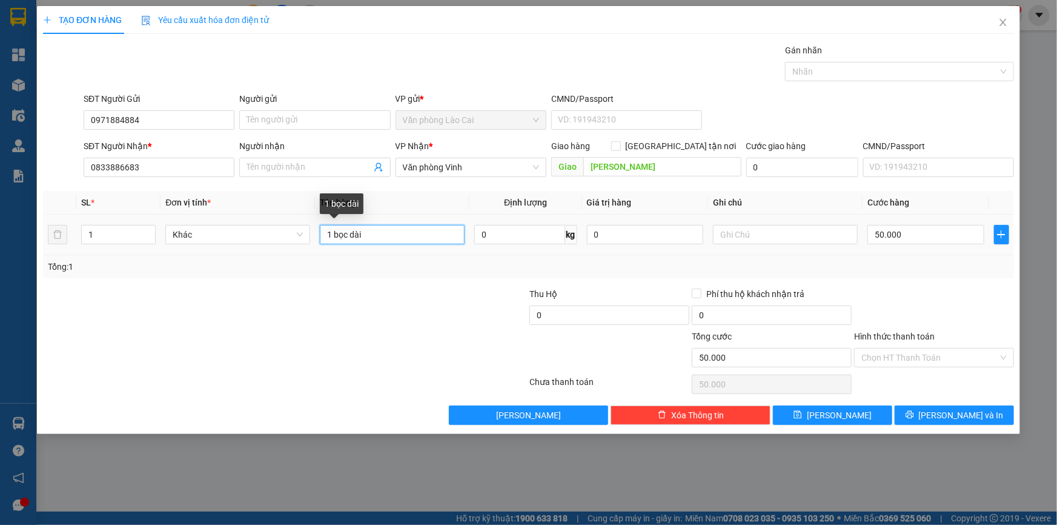
drag, startPoint x: 371, startPoint y: 238, endPoint x: 326, endPoint y: 240, distance: 45.5
click at [326, 240] on input "1 bọc dài" at bounding box center [392, 234] width 145 height 19
type input "1 tải xanh"
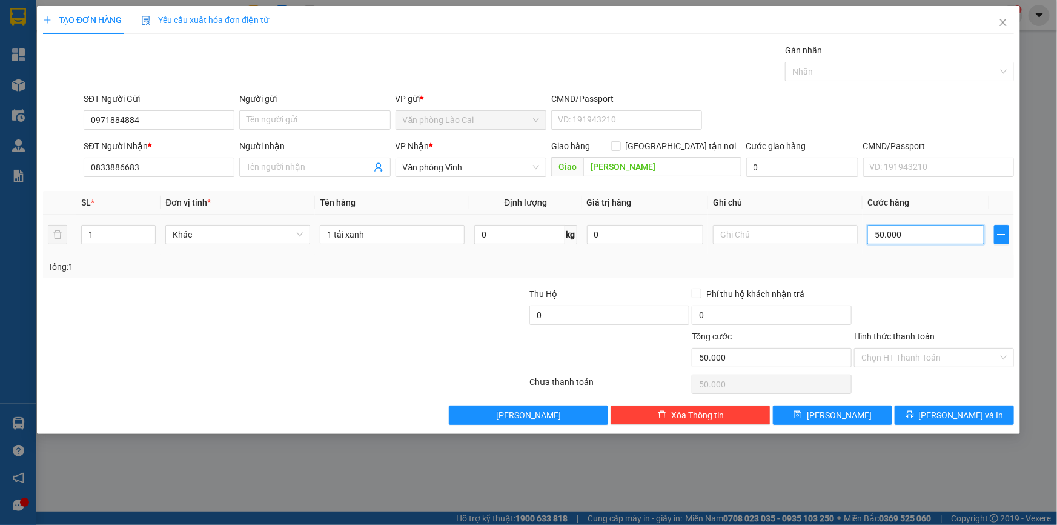
click at [930, 238] on input "50.000" at bounding box center [925, 234] width 117 height 19
type input "1"
type input "15"
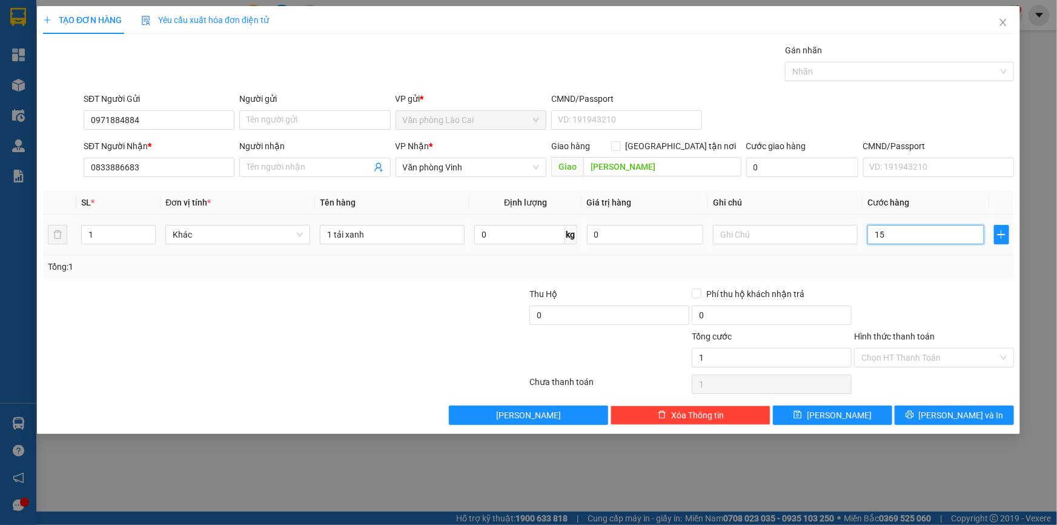
type input "15"
type input "150"
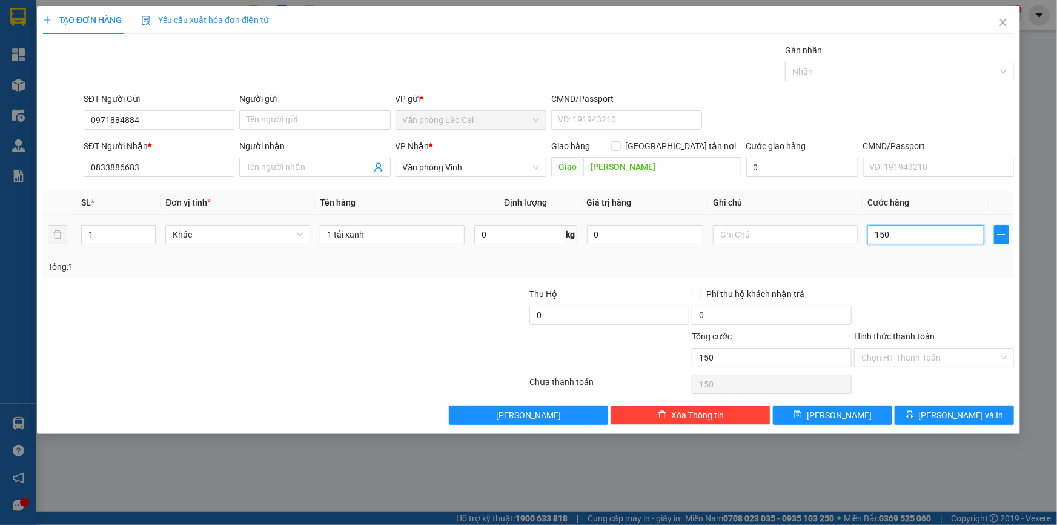
type input "1.500"
type input "15.000"
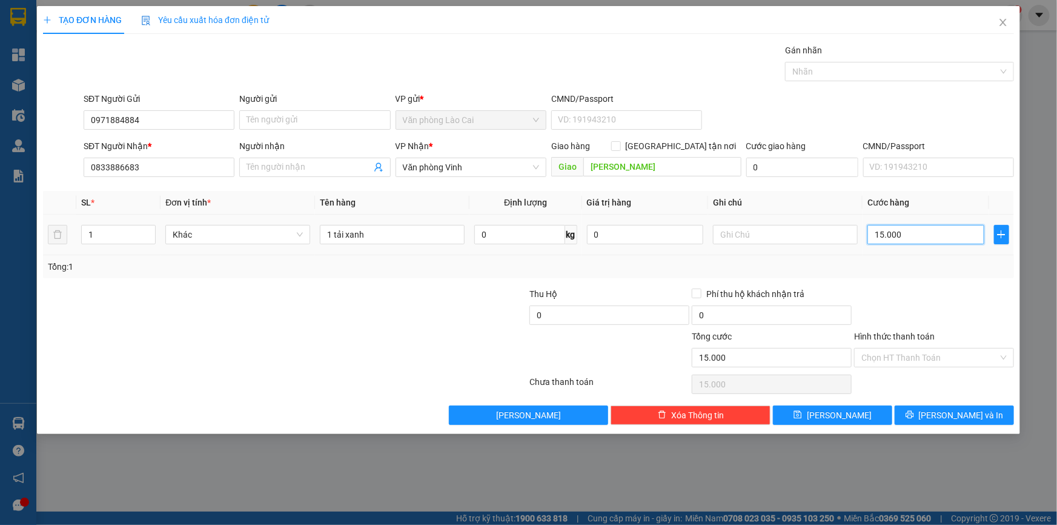
type input "150.000"
click at [952, 414] on span "[PERSON_NAME] và In" at bounding box center [961, 414] width 85 height 13
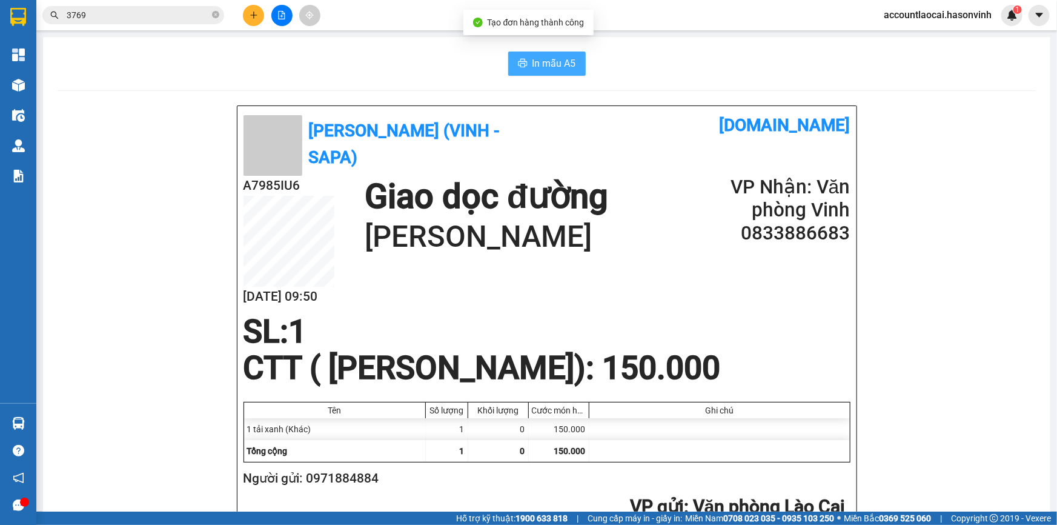
click at [539, 60] on span "In mẫu A5" at bounding box center [554, 63] width 44 height 15
